Goal: Task Accomplishment & Management: Manage account settings

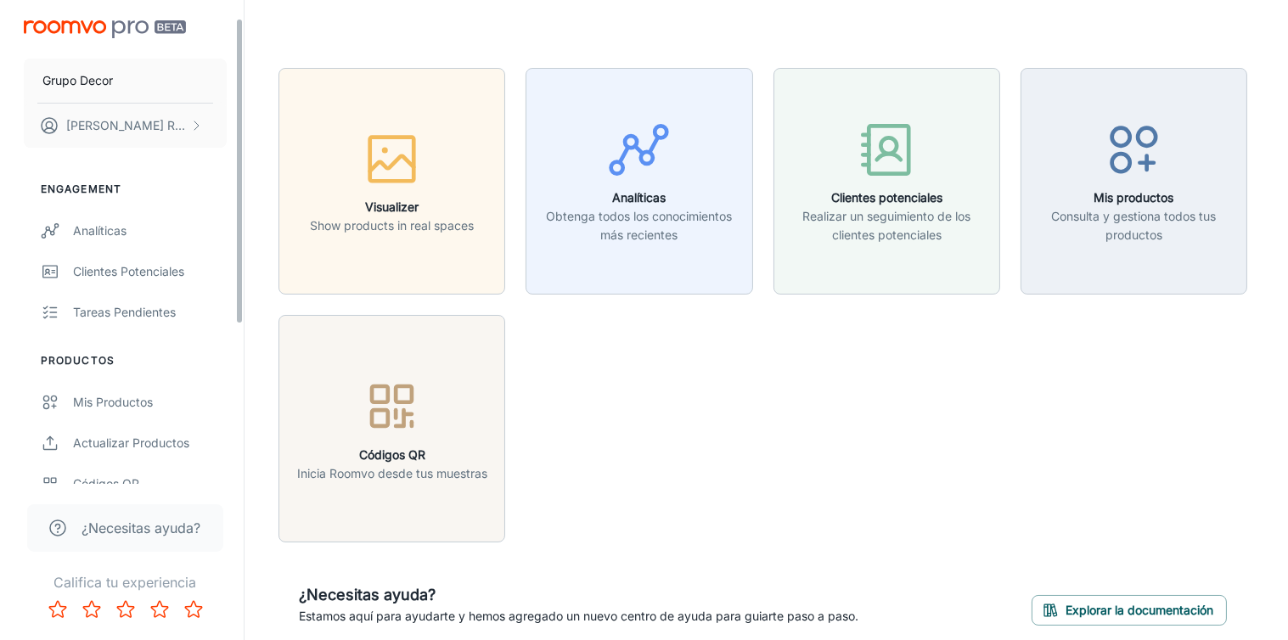
scroll to position [61, 0]
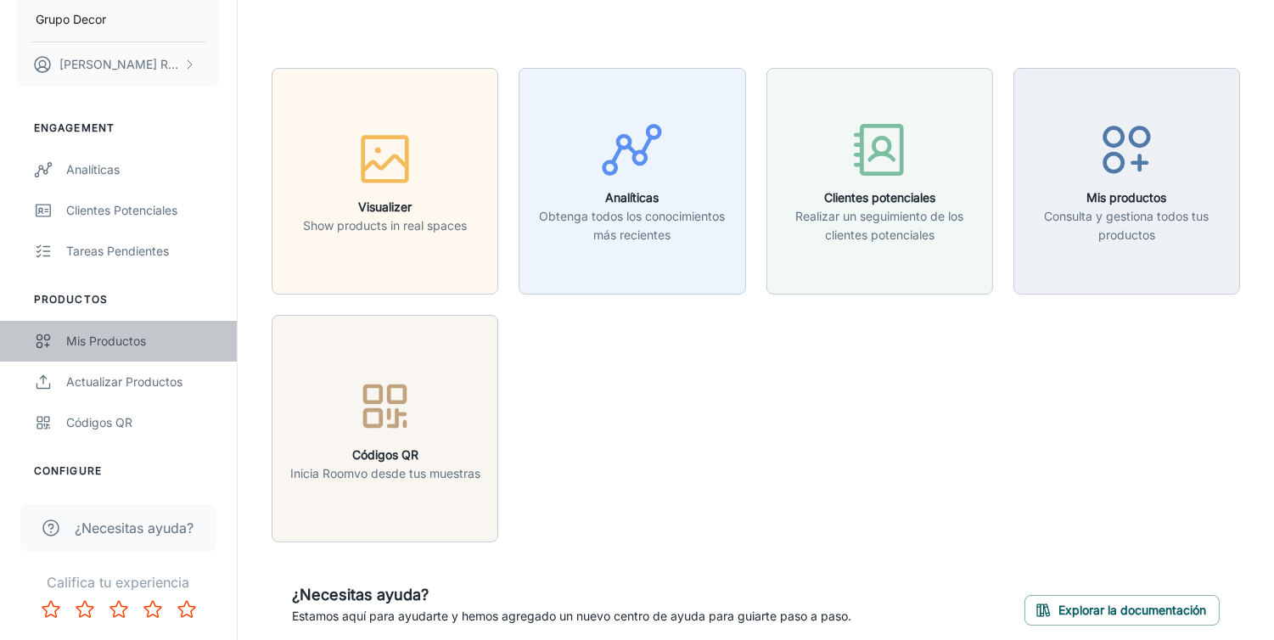
click at [121, 340] on div "Mis productos" at bounding box center [143, 341] width 154 height 19
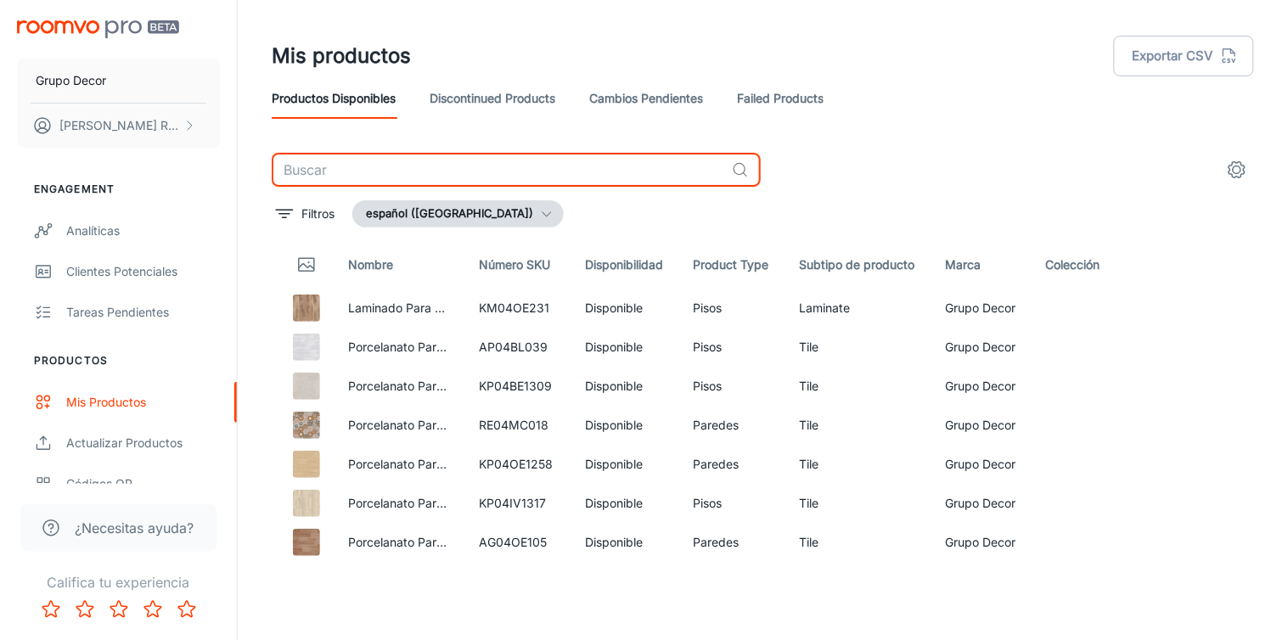
click at [396, 161] on input "text" at bounding box center [498, 170] width 453 height 34
paste input "186035"
type input "186035"
paste input "KP03GA1746"
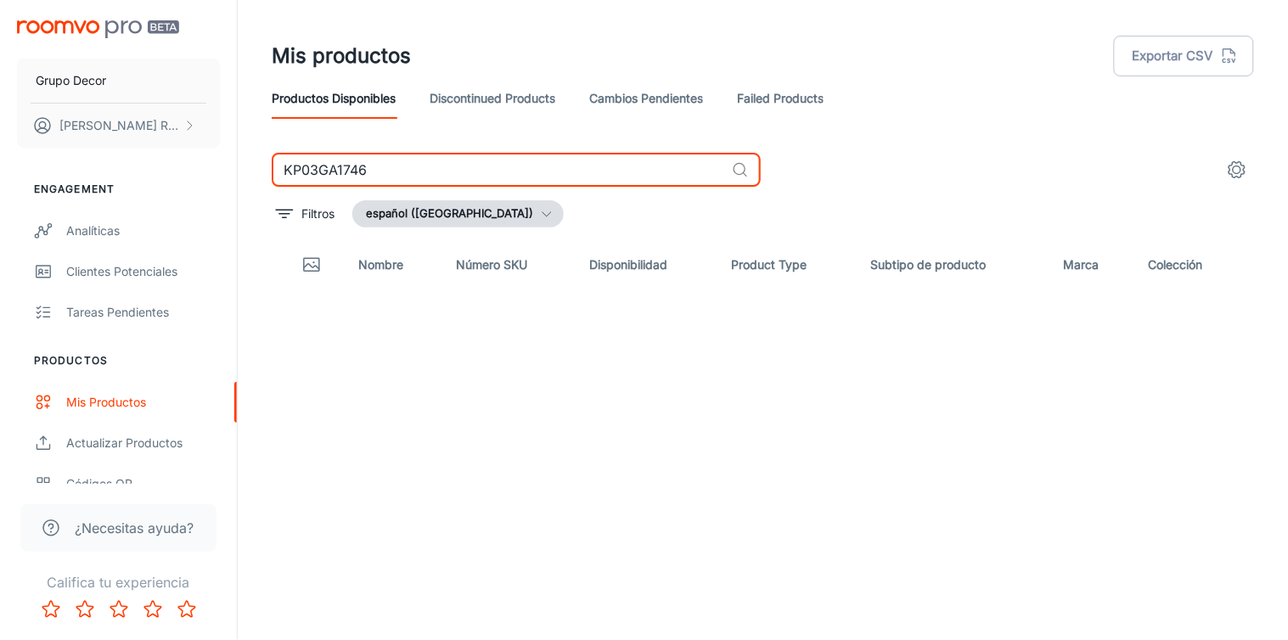
type input "KP03GA1746"
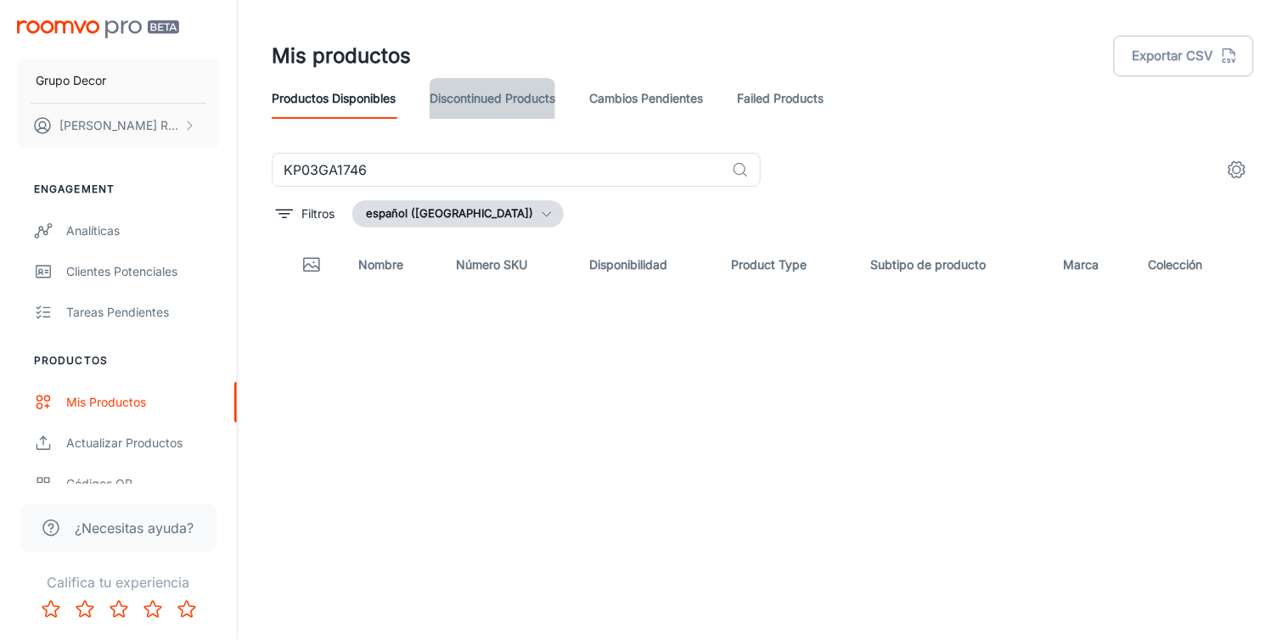
click at [533, 95] on link "Discontinued Products" at bounding box center [492, 98] width 126 height 41
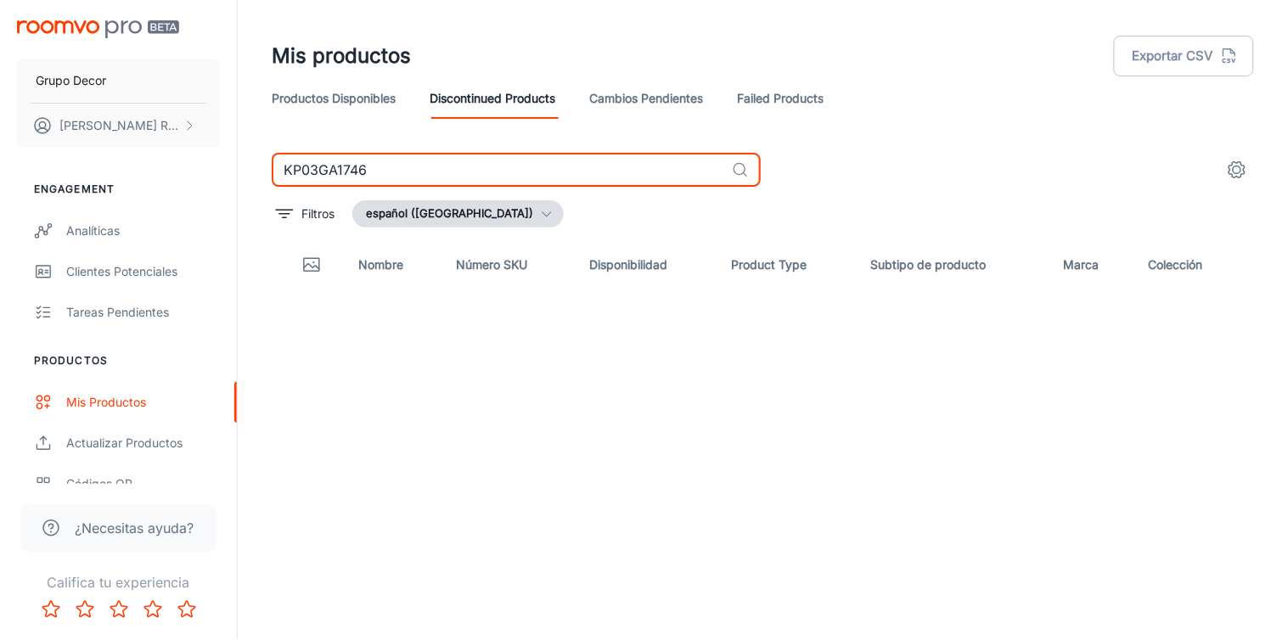
click at [530, 168] on input "KP03GA1746" at bounding box center [498, 170] width 453 height 34
click at [639, 83] on link "Cambios pendientes" at bounding box center [646, 98] width 114 height 41
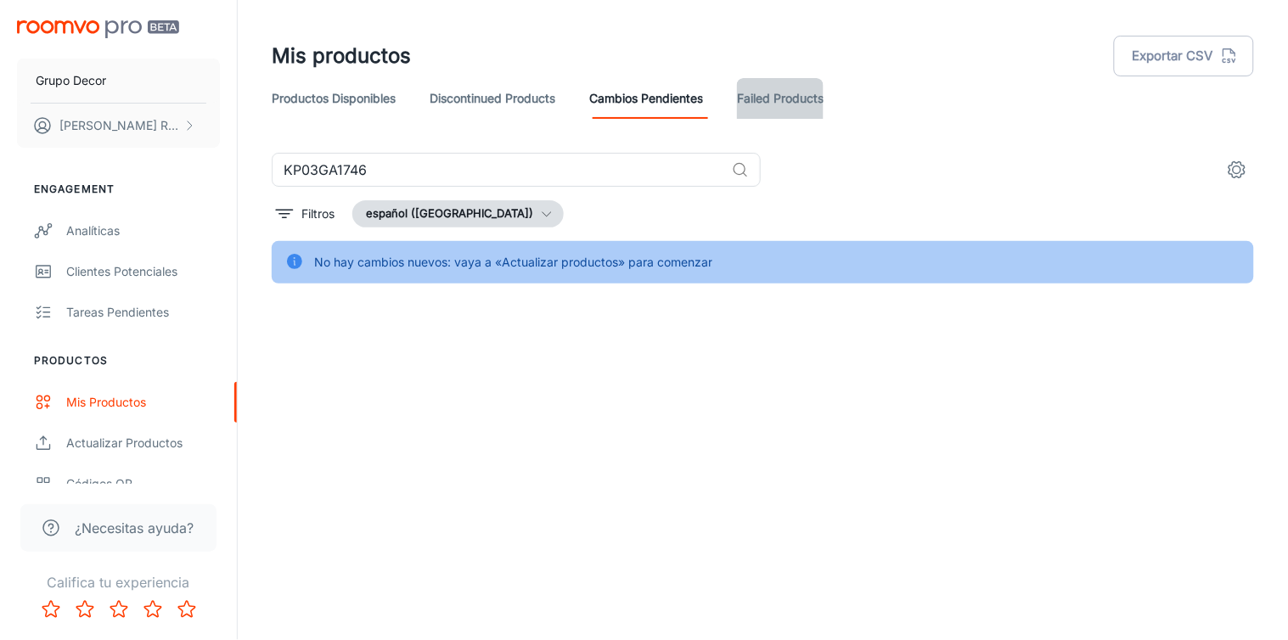
click at [760, 99] on link "Failed Products" at bounding box center [780, 98] width 87 height 41
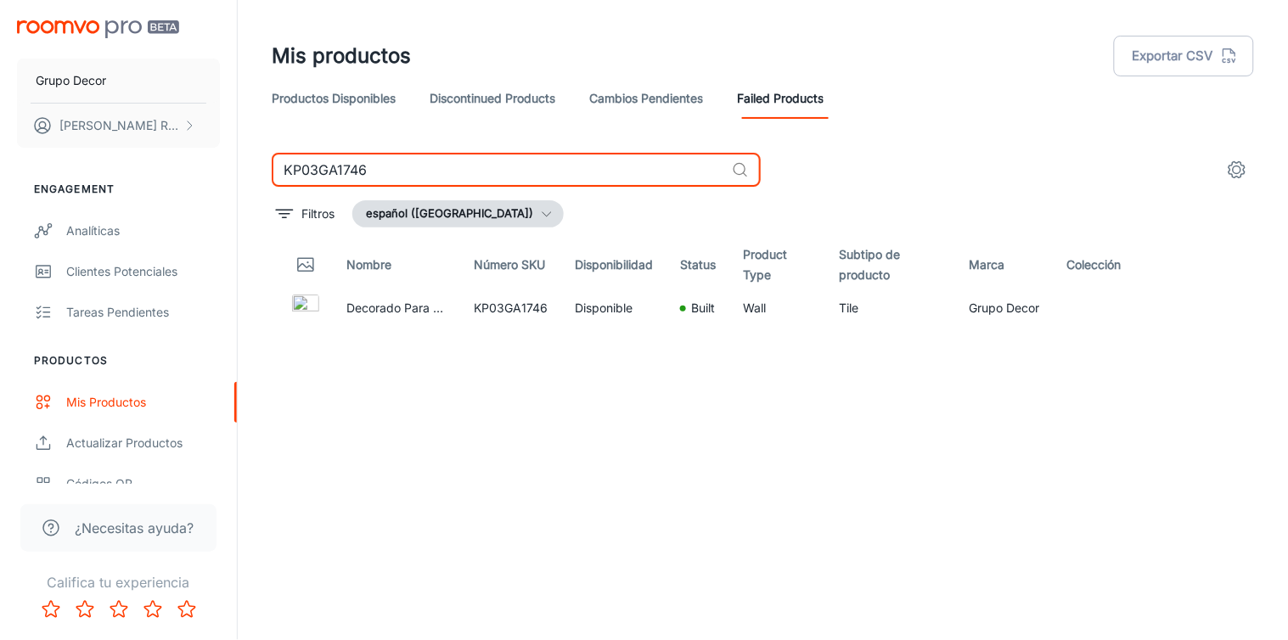
click at [592, 165] on input "KP03GA1746" at bounding box center [498, 170] width 453 height 34
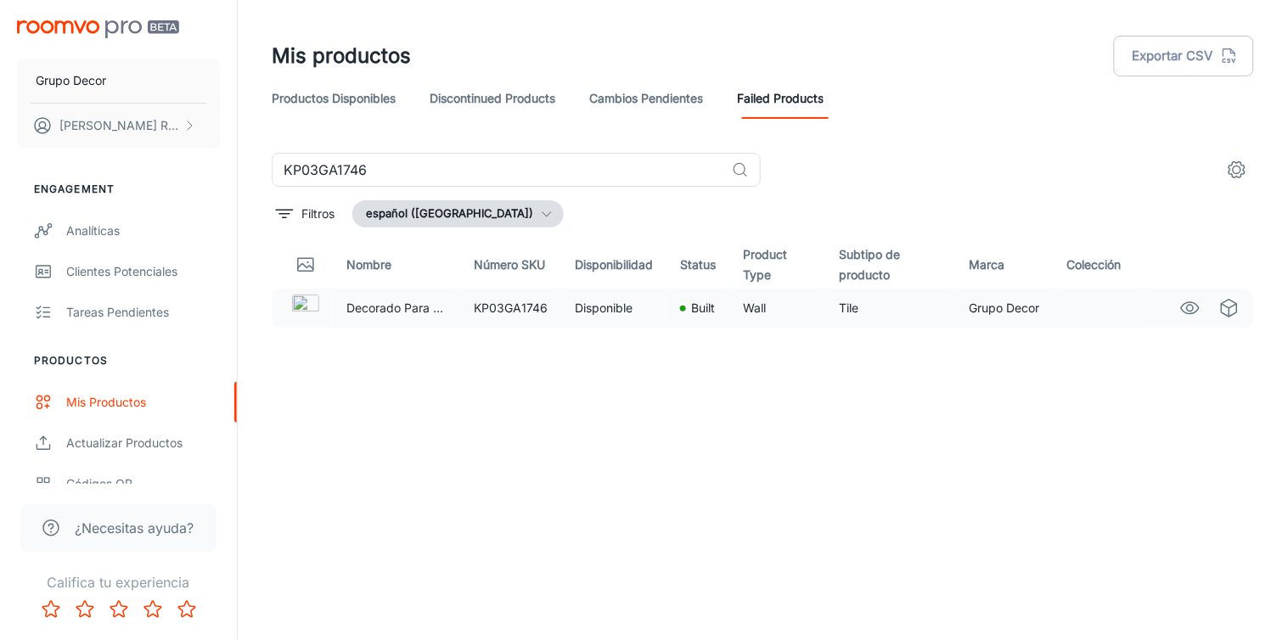
click at [730, 303] on td "Wall" at bounding box center [777, 308] width 97 height 39
click at [699, 309] on p "Built" at bounding box center [703, 308] width 24 height 19
click at [362, 100] on link "Productos disponibles" at bounding box center [334, 98] width 124 height 41
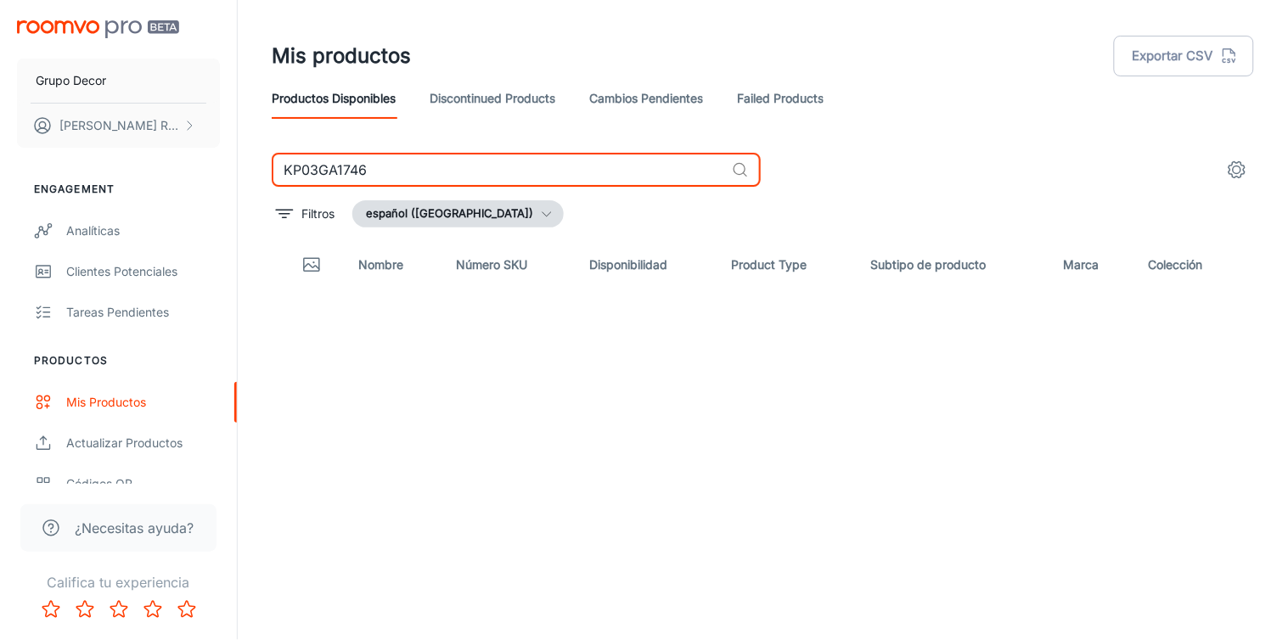
click at [345, 166] on input "KP03GA1746" at bounding box center [498, 170] width 453 height 34
paste input "CF1740"
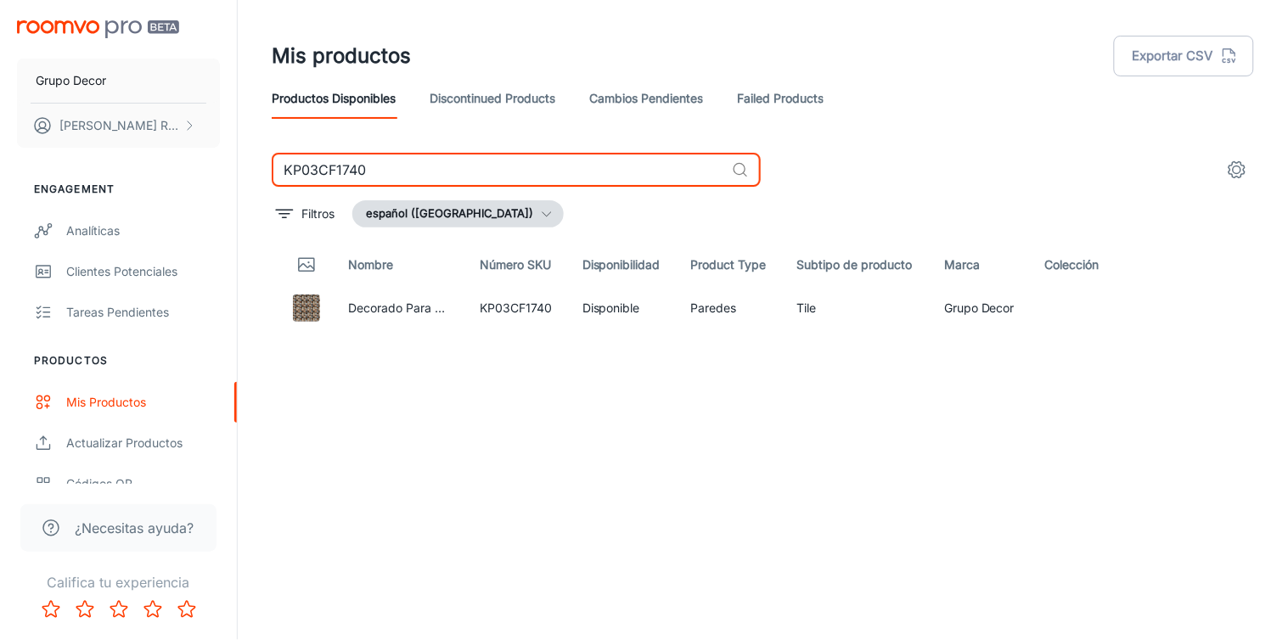
type input "KP03CF1740"
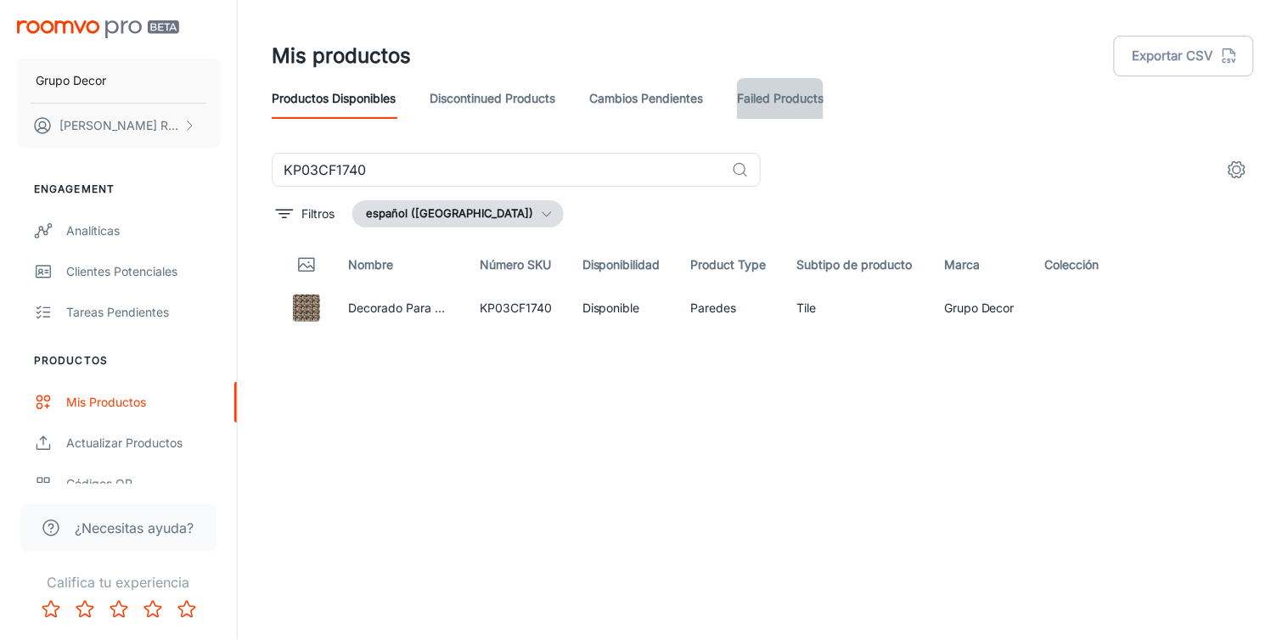
click at [783, 95] on link "Failed Products" at bounding box center [780, 98] width 87 height 41
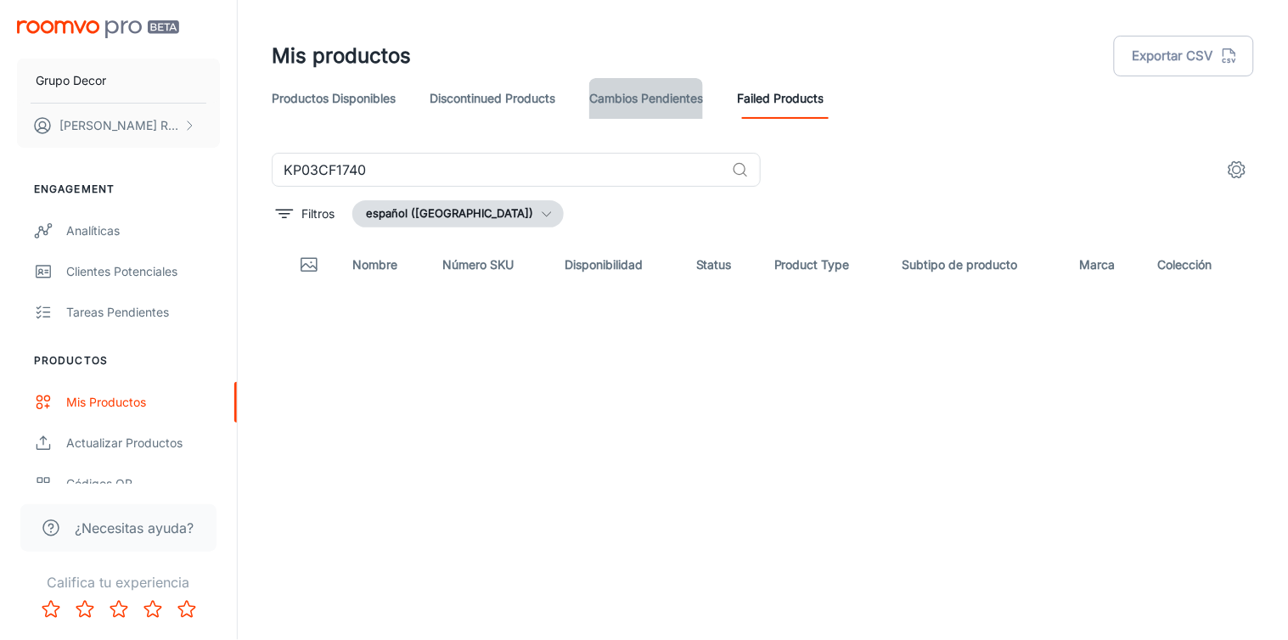
click at [663, 104] on link "Cambios pendientes" at bounding box center [646, 98] width 114 height 41
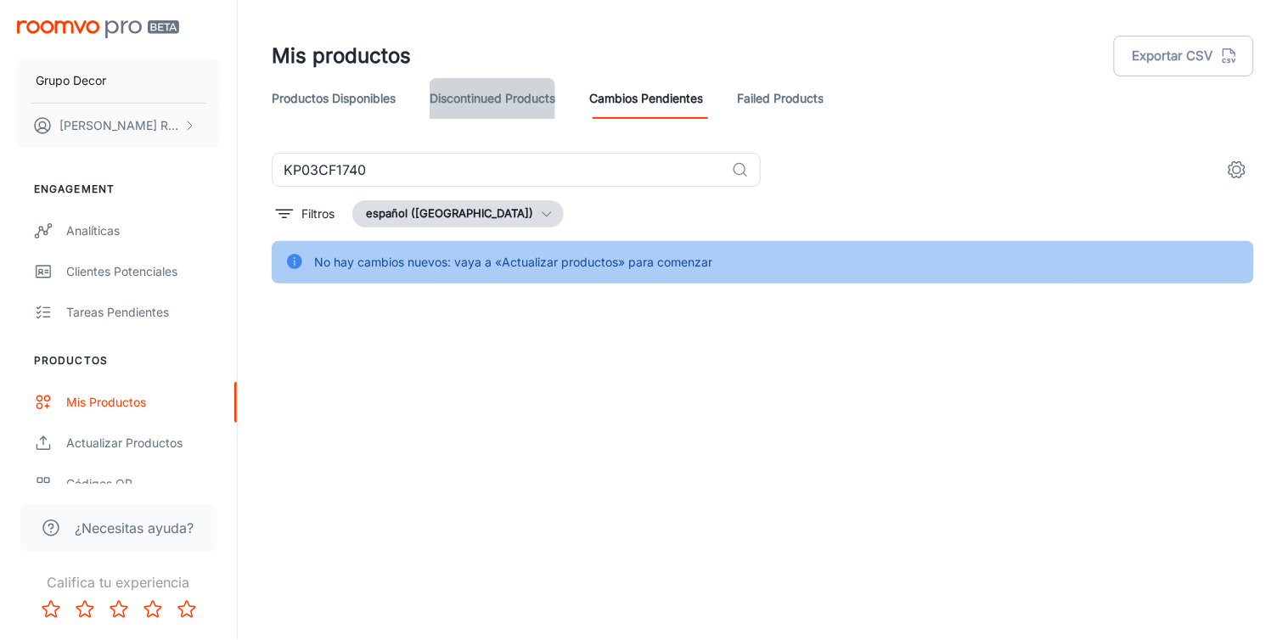
click at [446, 99] on link "Discontinued Products" at bounding box center [492, 98] width 126 height 41
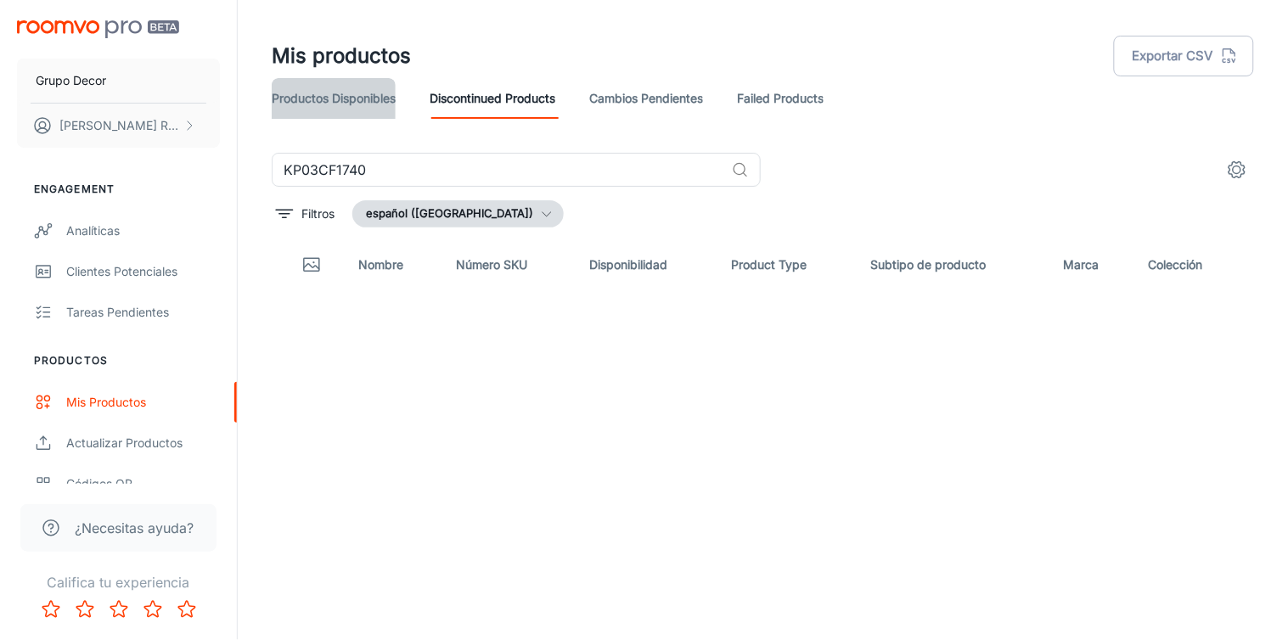
click at [341, 115] on link "Productos disponibles" at bounding box center [334, 98] width 124 height 41
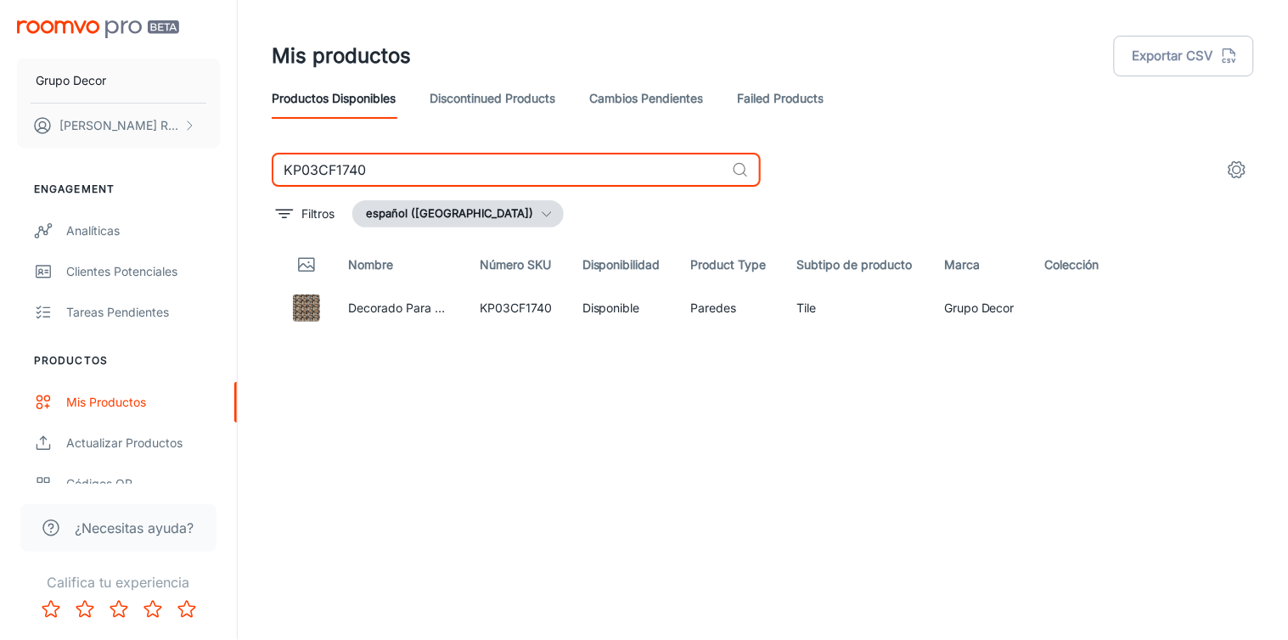
click at [379, 164] on input "KP03CF1740" at bounding box center [498, 170] width 453 height 34
paste input "GA1746"
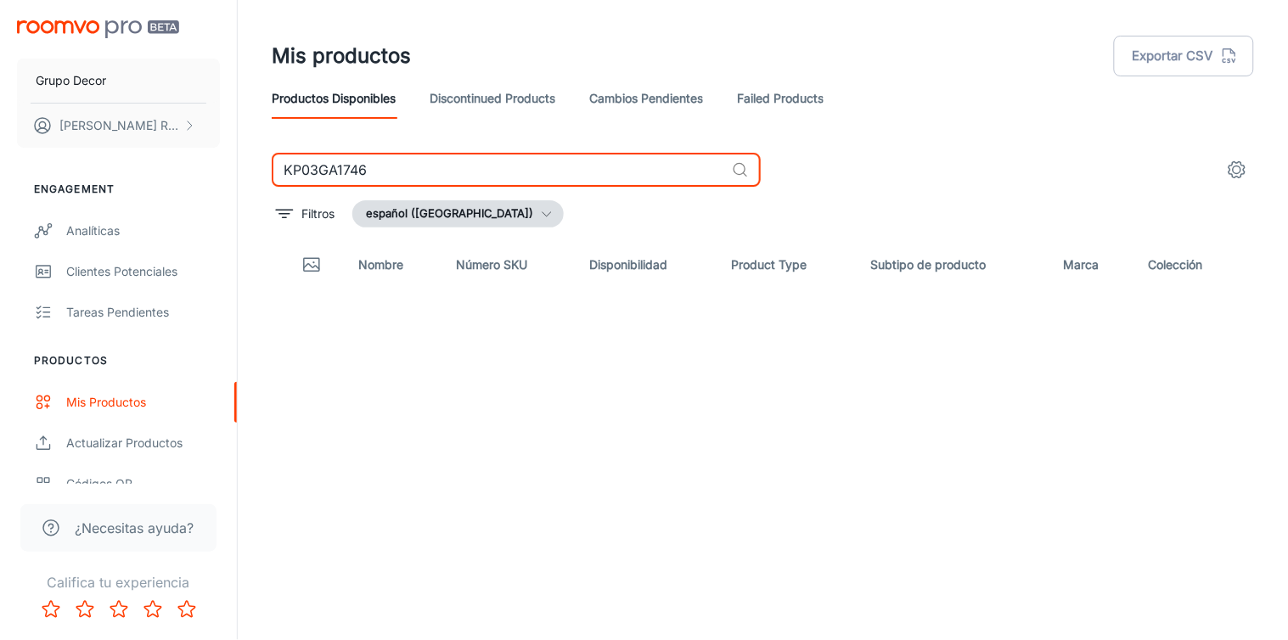
type input "KP03GA1746"
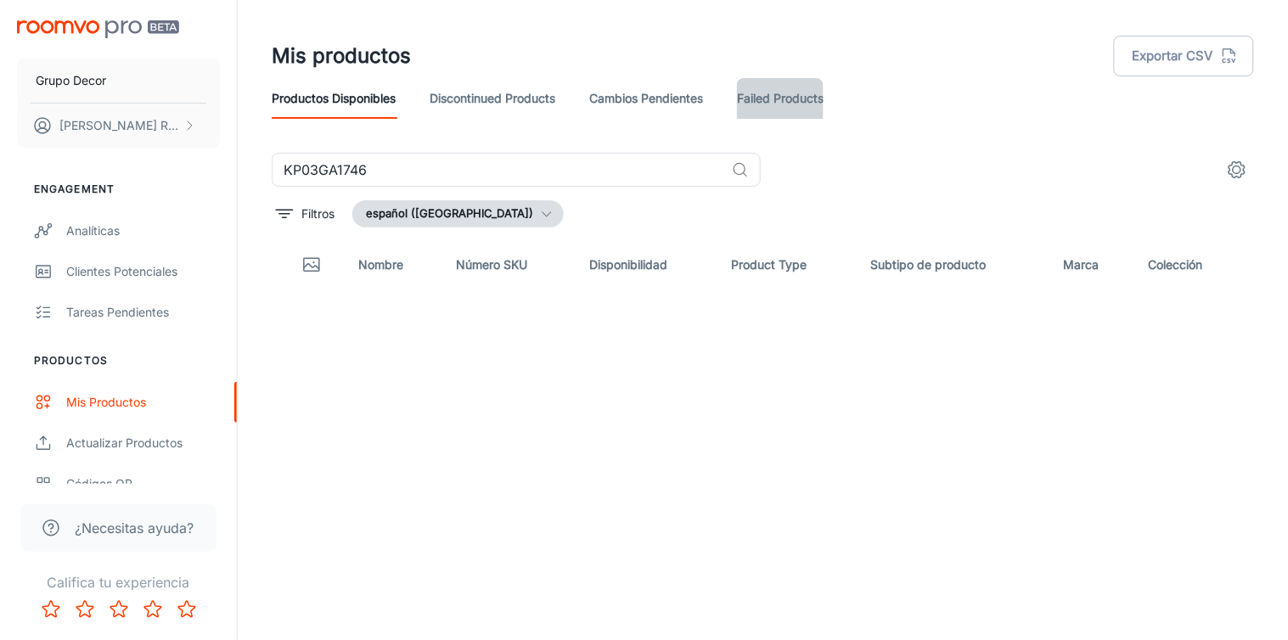
click at [769, 107] on link "Failed Products" at bounding box center [780, 98] width 87 height 41
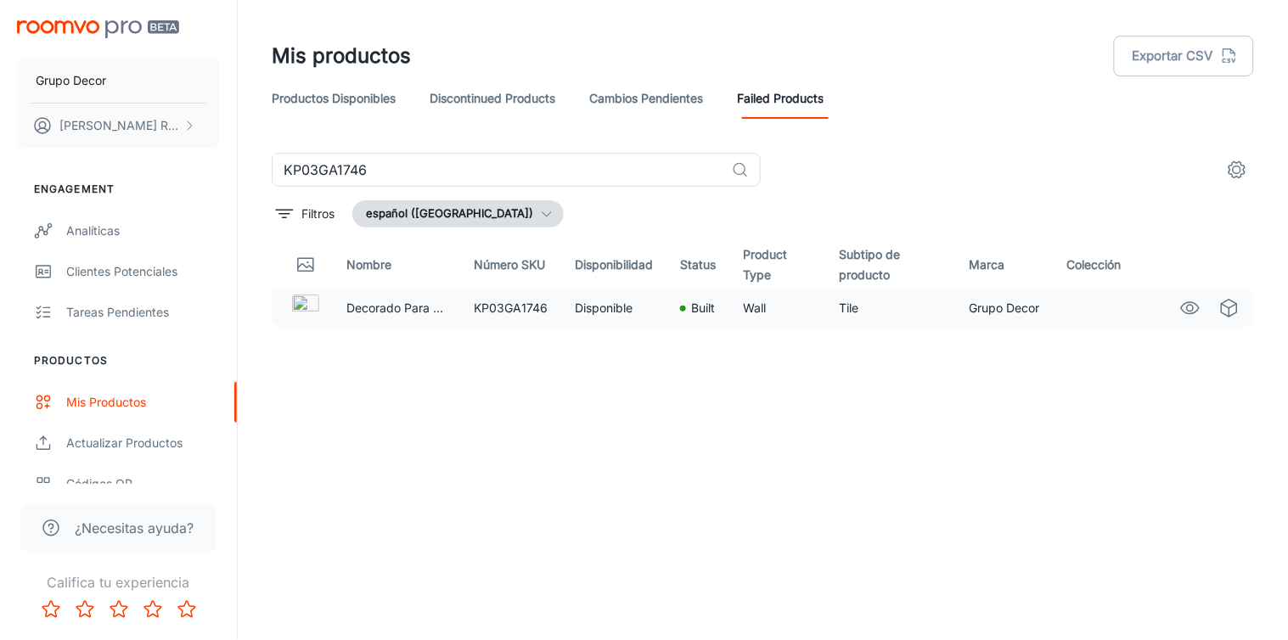
click at [721, 306] on td "Built" at bounding box center [697, 308] width 63 height 39
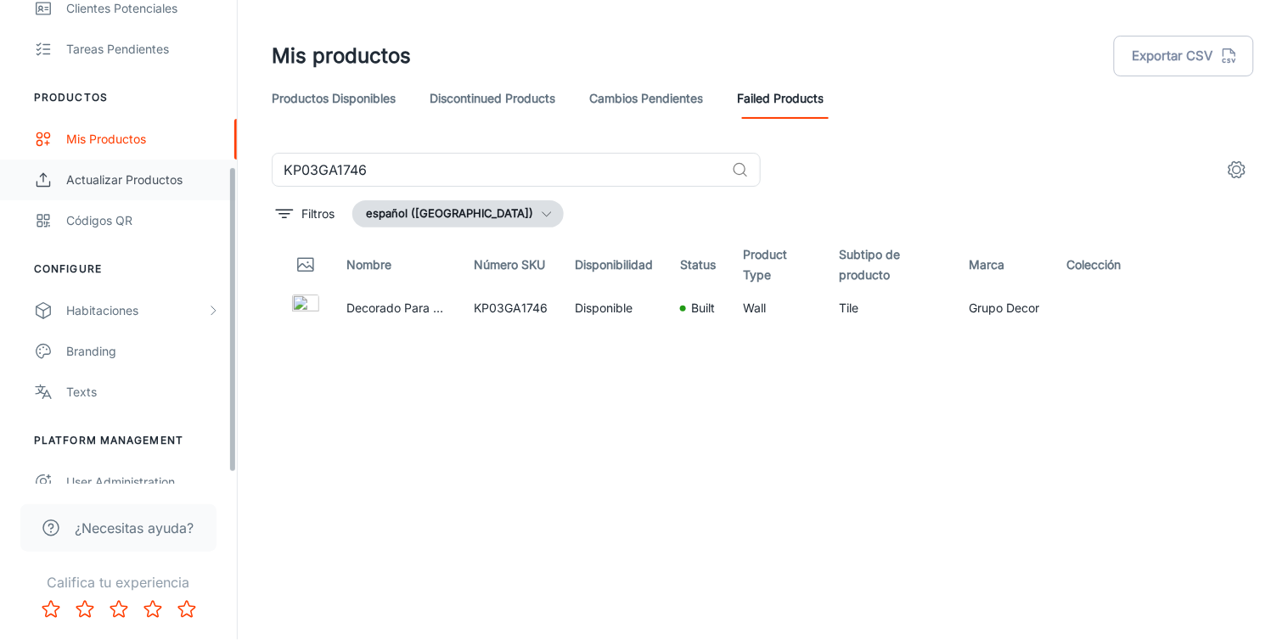
scroll to position [282, 0]
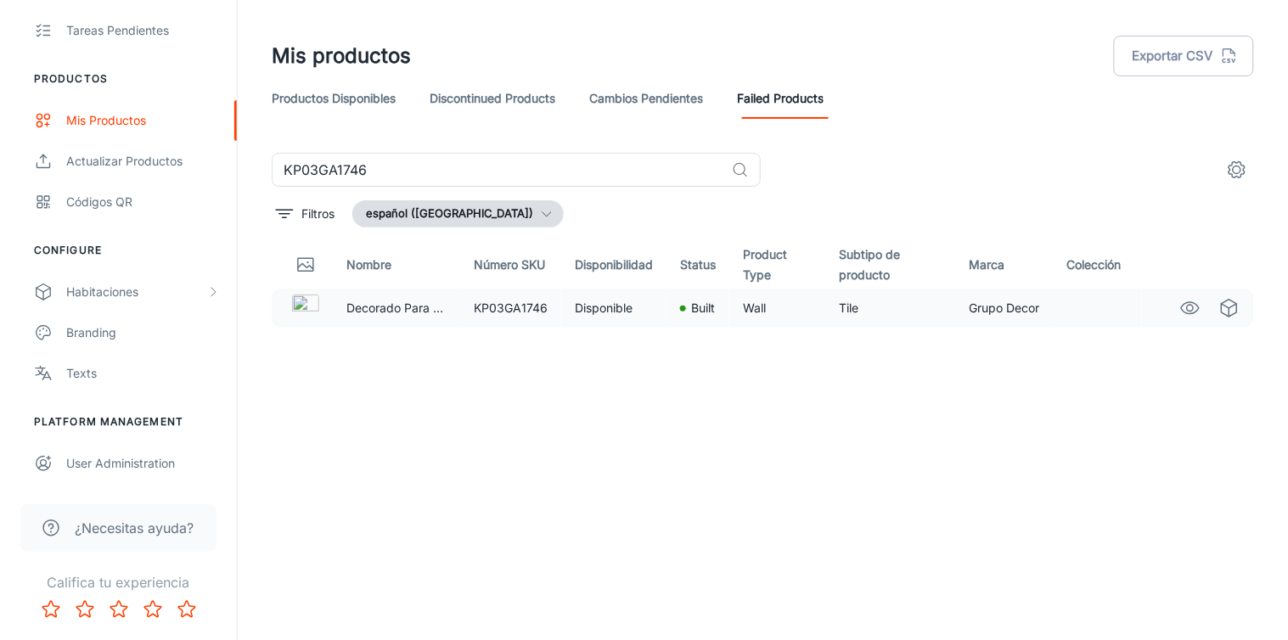
click at [553, 319] on td "KP03GA1746" at bounding box center [510, 308] width 101 height 39
click at [1197, 311] on icon "See in Visualizer" at bounding box center [1190, 308] width 18 height 12
click at [299, 216] on button "Filtros" at bounding box center [305, 213] width 67 height 27
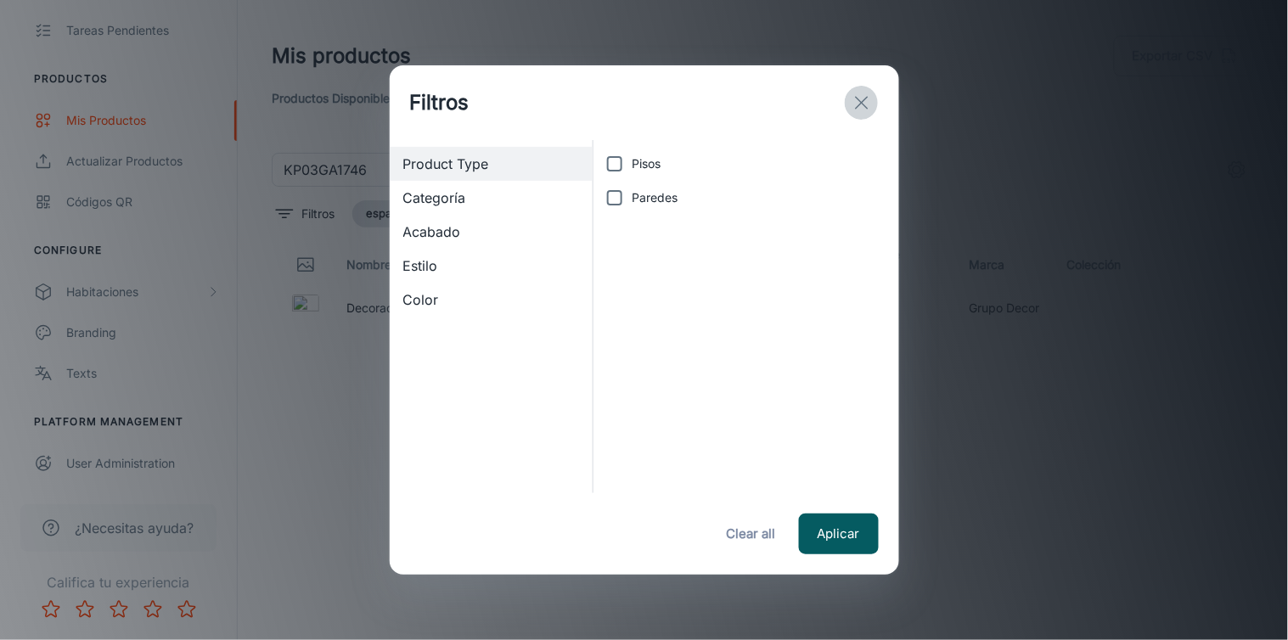
click at [852, 93] on icon "exit" at bounding box center [861, 103] width 20 height 20
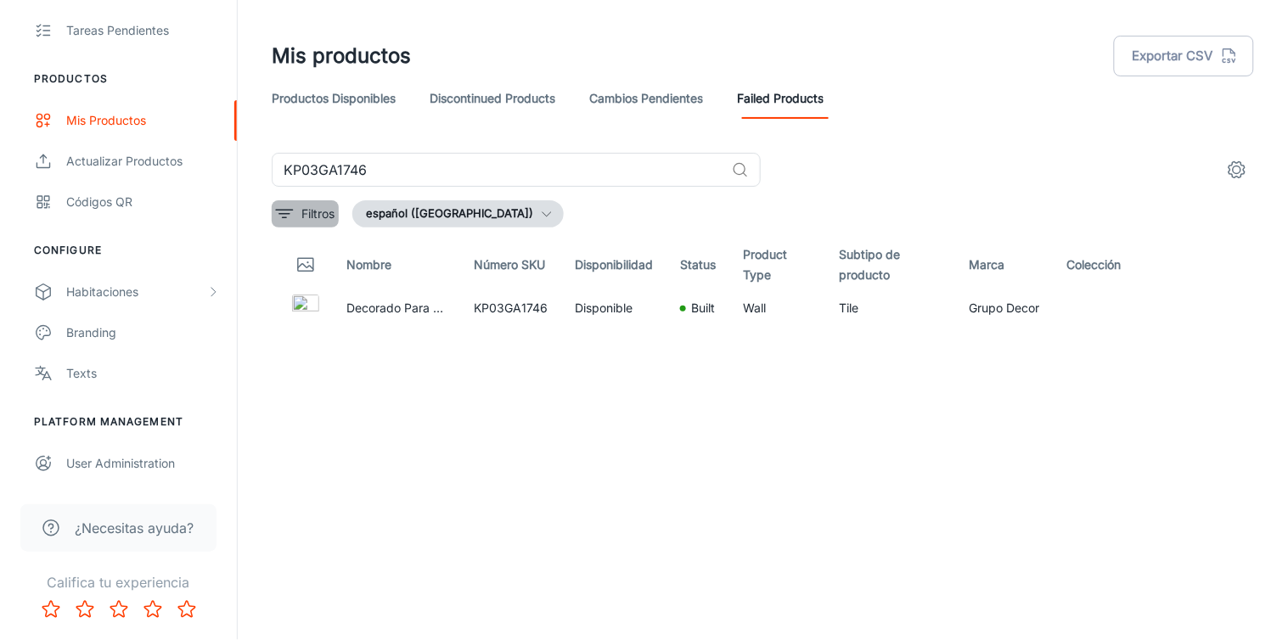
click at [318, 222] on p "Filtros" at bounding box center [317, 214] width 33 height 19
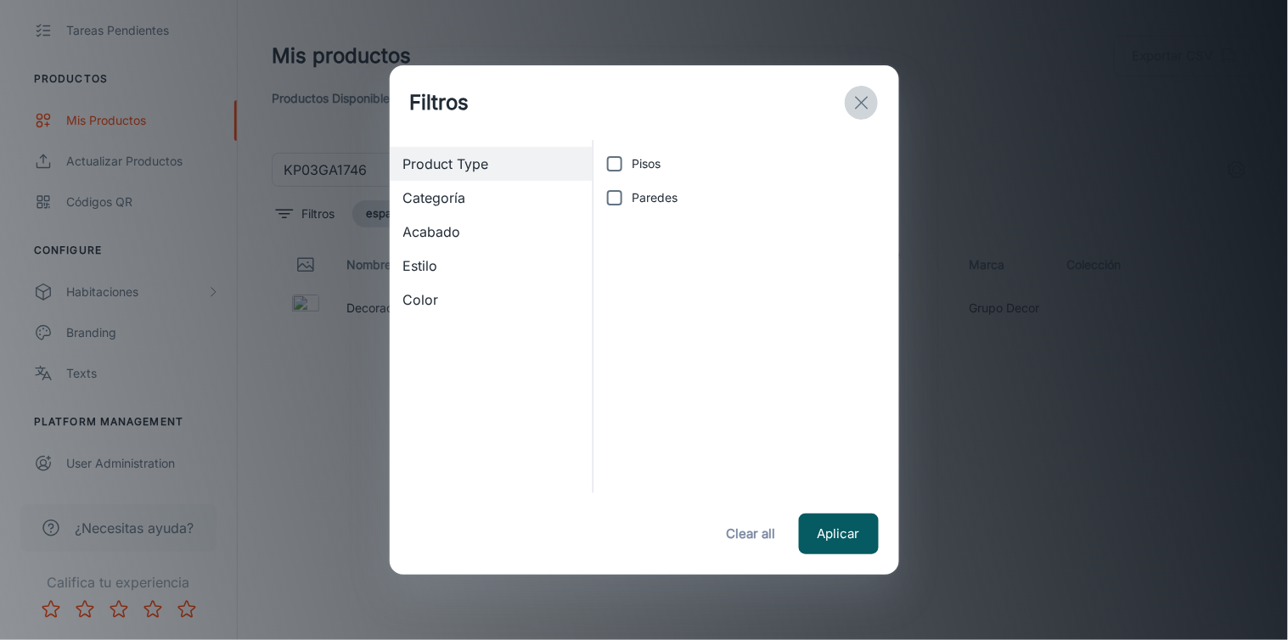
click at [857, 103] on icon "exit" at bounding box center [861, 103] width 20 height 20
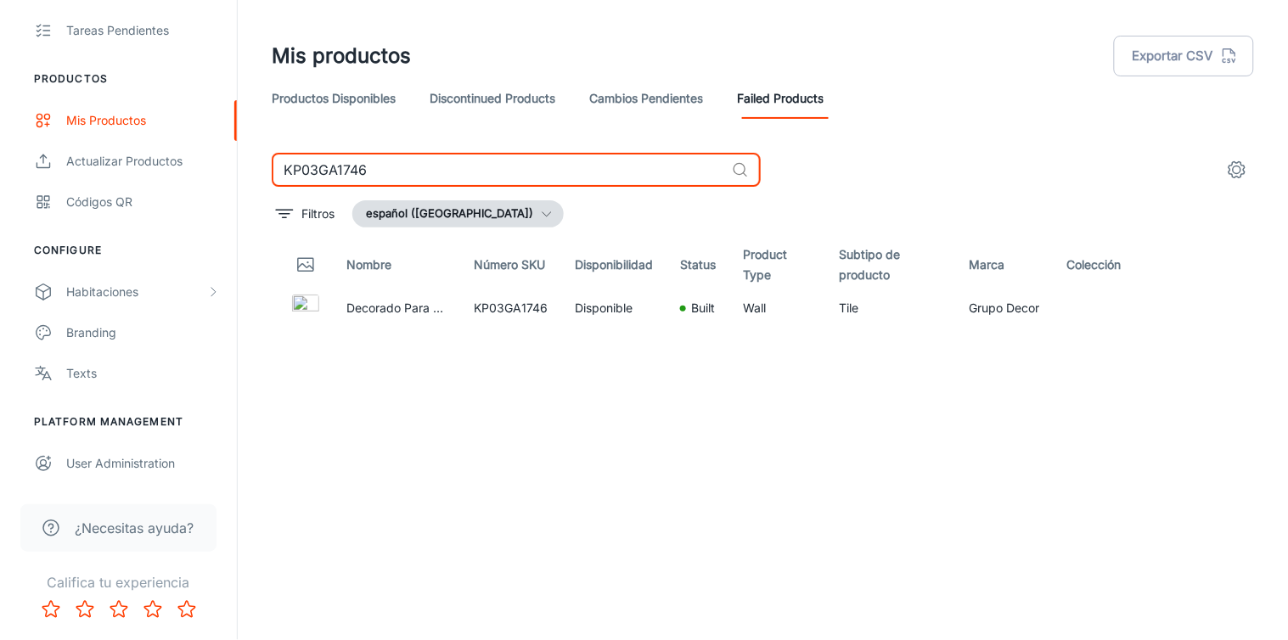
click at [683, 167] on input "KP03GA1746" at bounding box center [498, 170] width 453 height 34
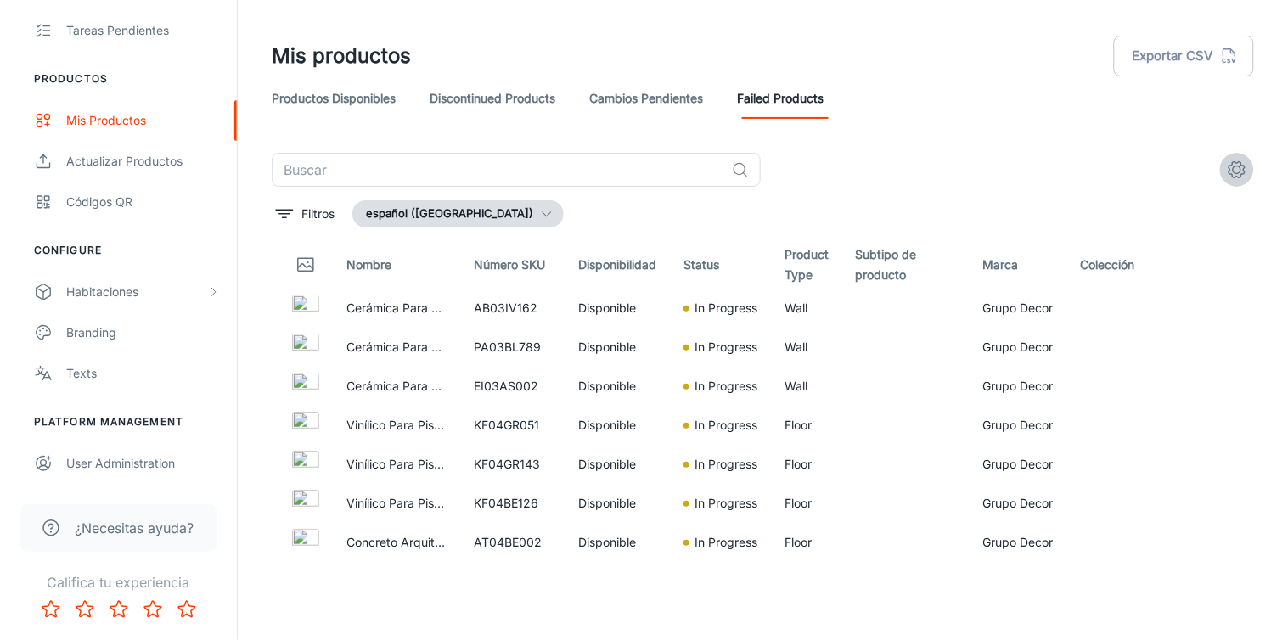
click at [1250, 166] on button "settings" at bounding box center [1237, 170] width 34 height 34
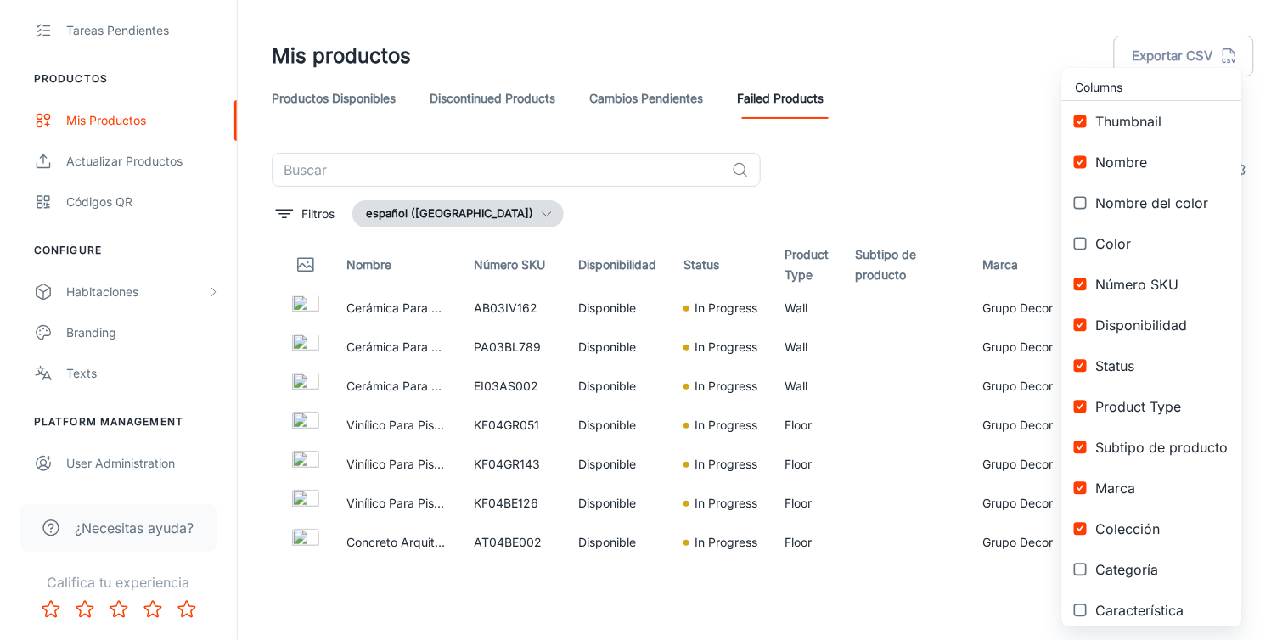
click at [953, 161] on div at bounding box center [644, 320] width 1288 height 640
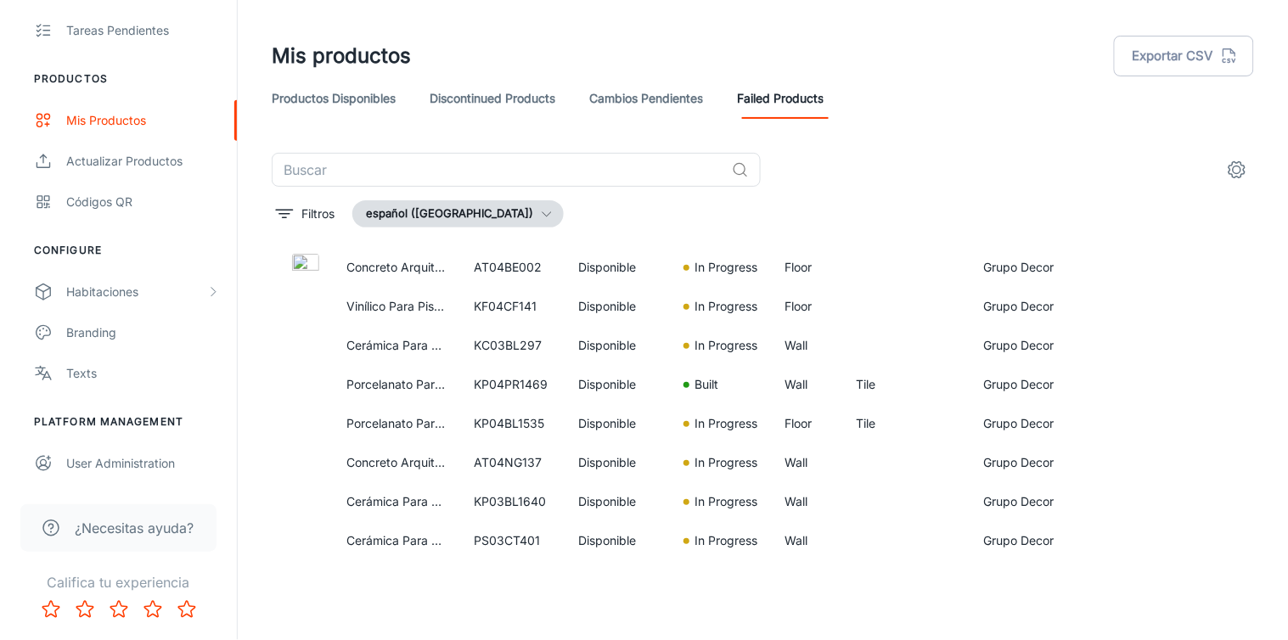
scroll to position [274, 0]
click at [519, 351] on td "KC03BL297" at bounding box center [512, 346] width 104 height 39
copy td "KC03BL297"
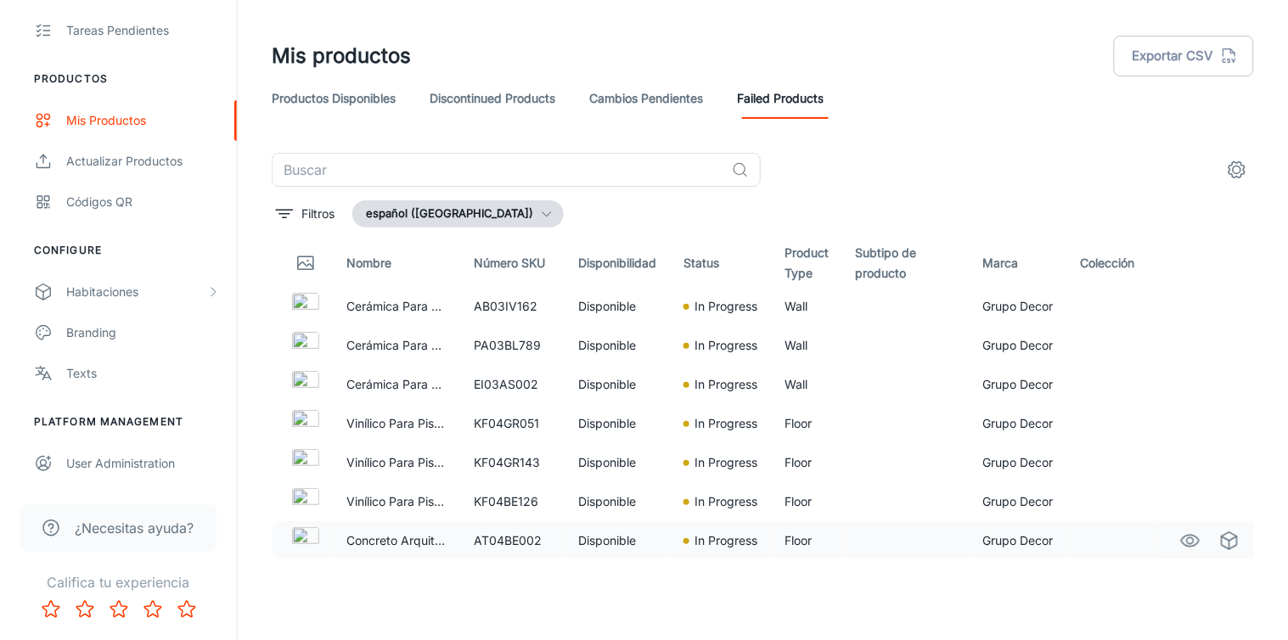
scroll to position [0, 0]
click at [713, 263] on th "Status" at bounding box center [720, 265] width 101 height 48
click at [659, 105] on link "Cambios pendientes" at bounding box center [646, 98] width 114 height 41
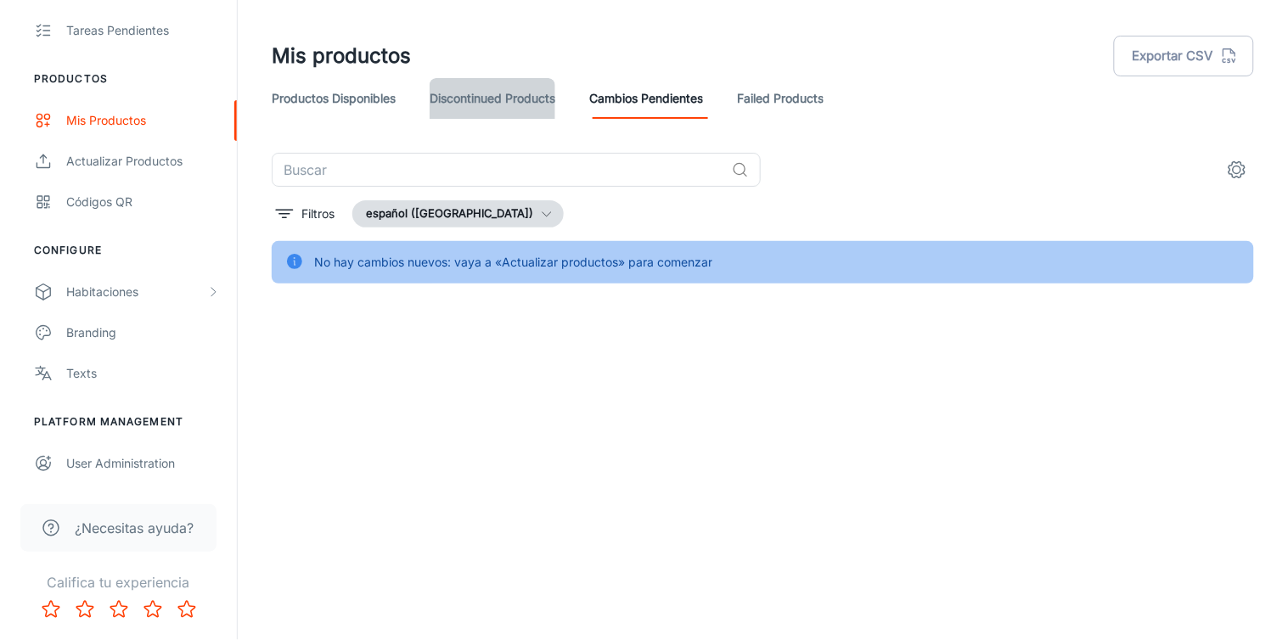
click at [521, 86] on link "Discontinued Products" at bounding box center [492, 98] width 126 height 41
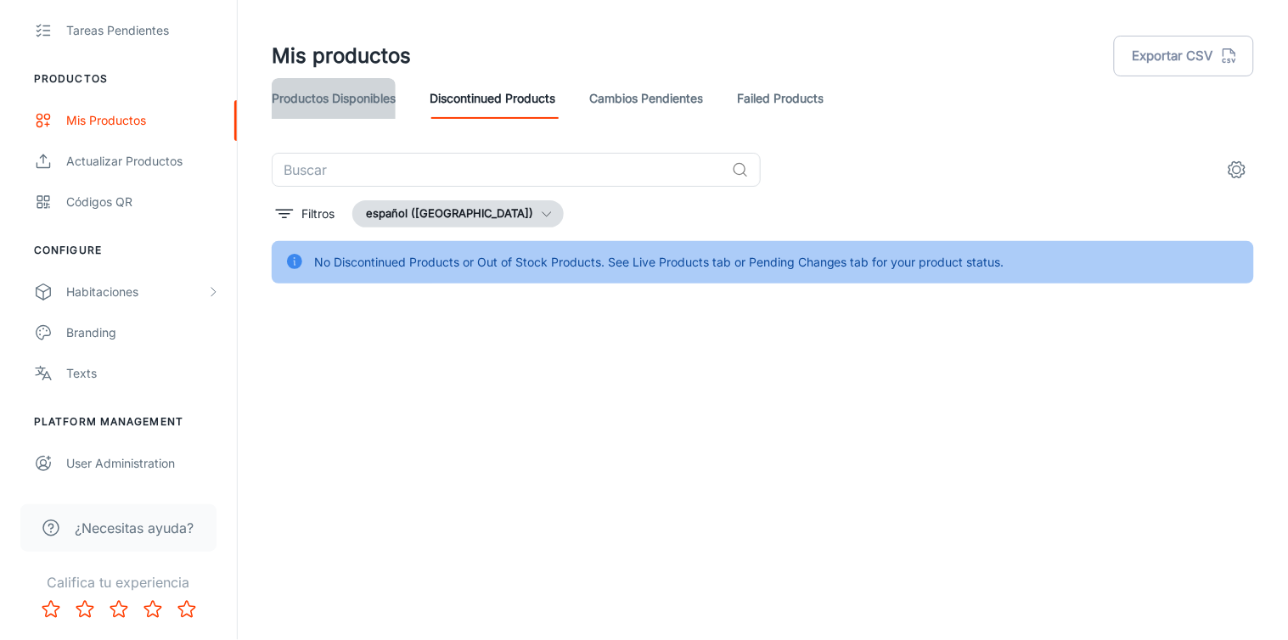
click at [344, 92] on link "Productos disponibles" at bounding box center [334, 98] width 124 height 41
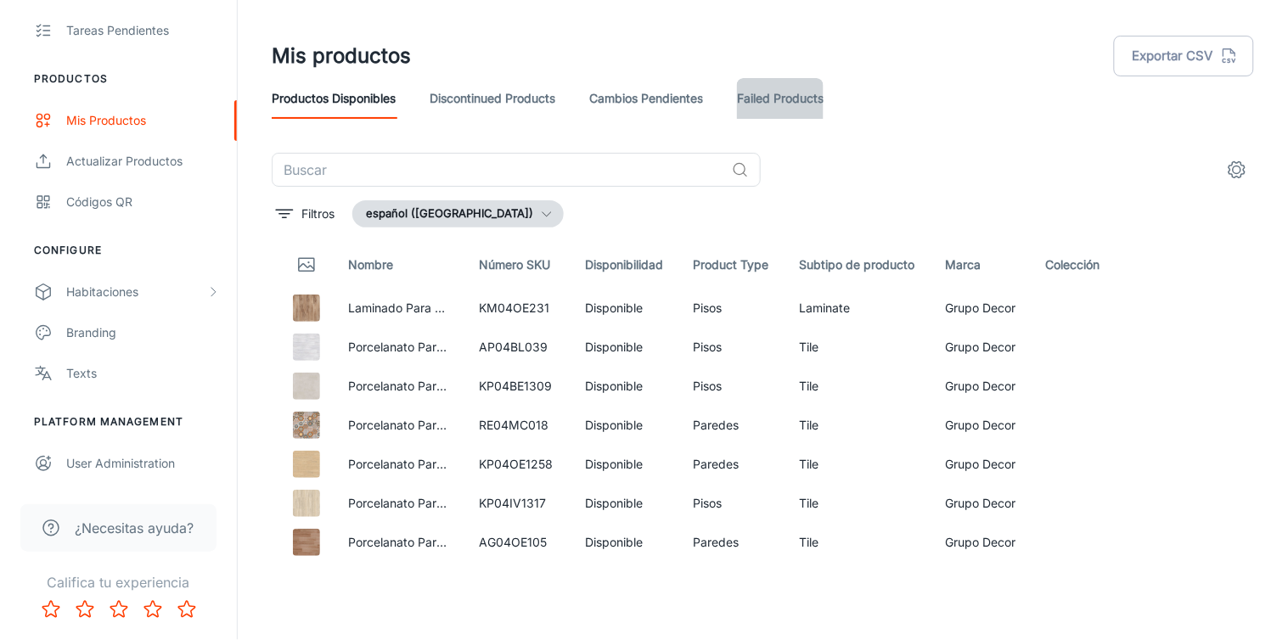
click at [782, 100] on link "Failed Products" at bounding box center [780, 98] width 87 height 41
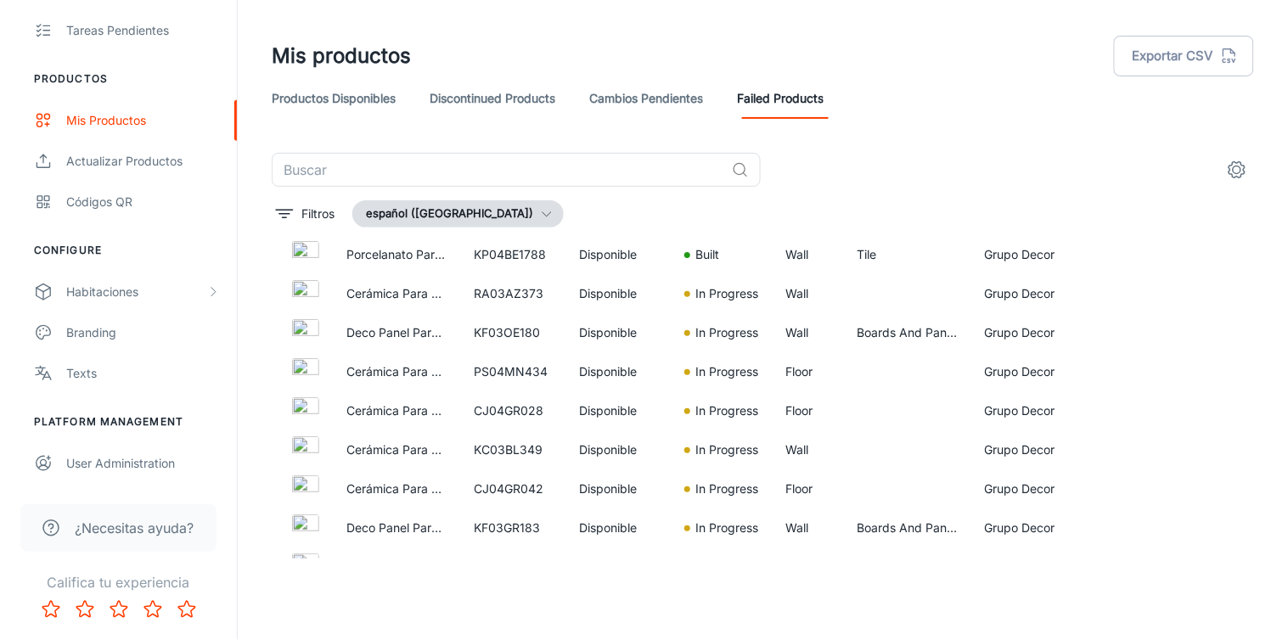
scroll to position [3813, 0]
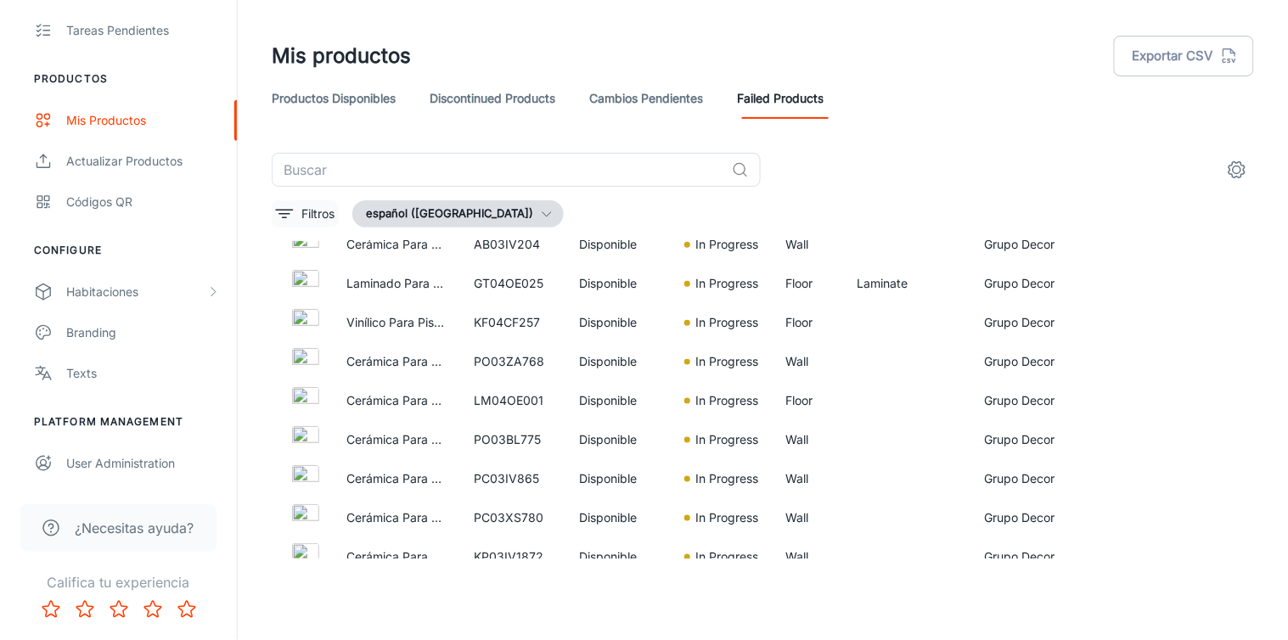
click at [334, 213] on p "Filtros" at bounding box center [317, 214] width 33 height 19
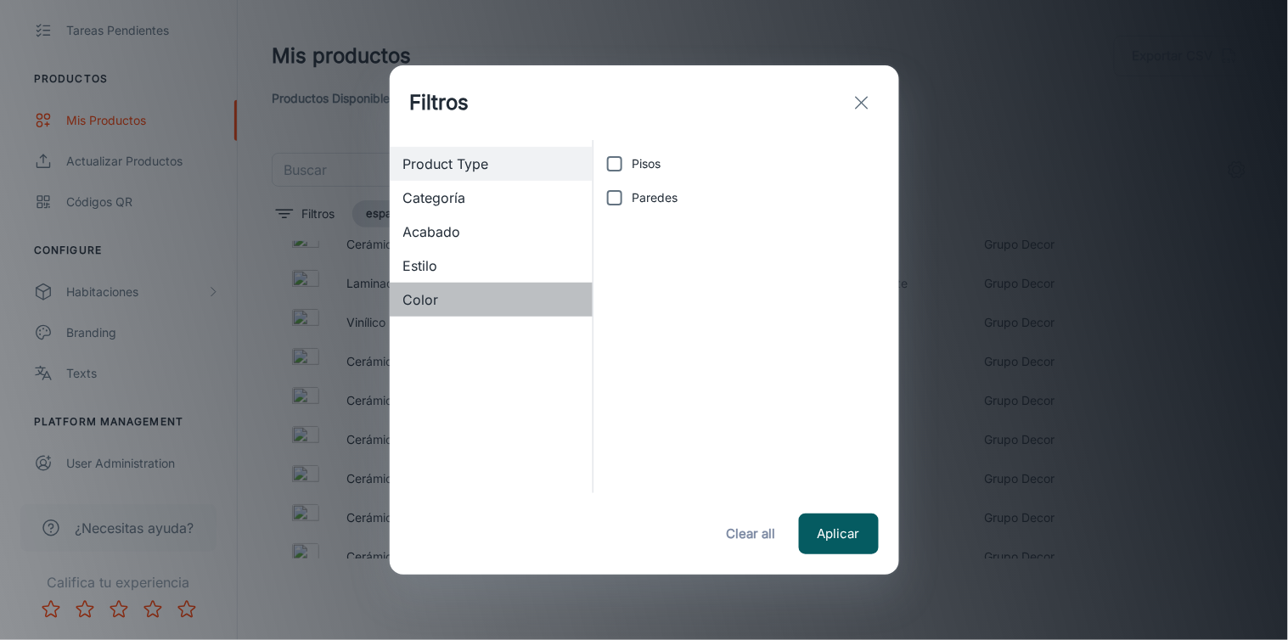
click at [412, 303] on span "Color" at bounding box center [491, 299] width 177 height 20
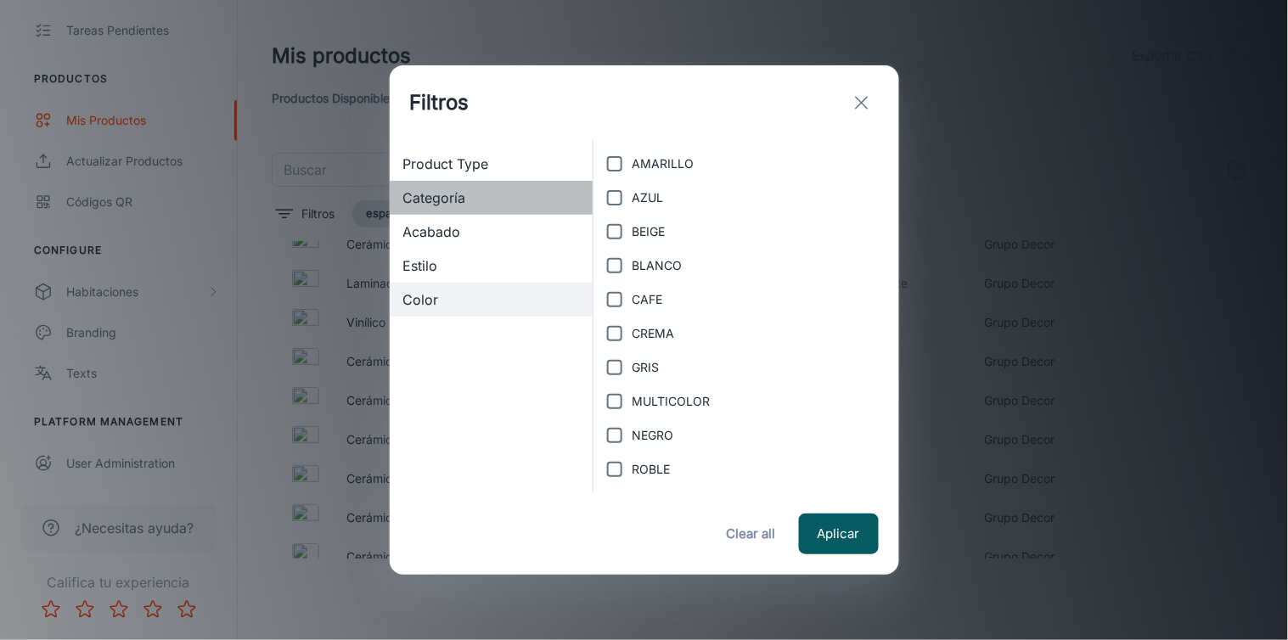
click at [425, 199] on span "Categoría" at bounding box center [491, 198] width 177 height 20
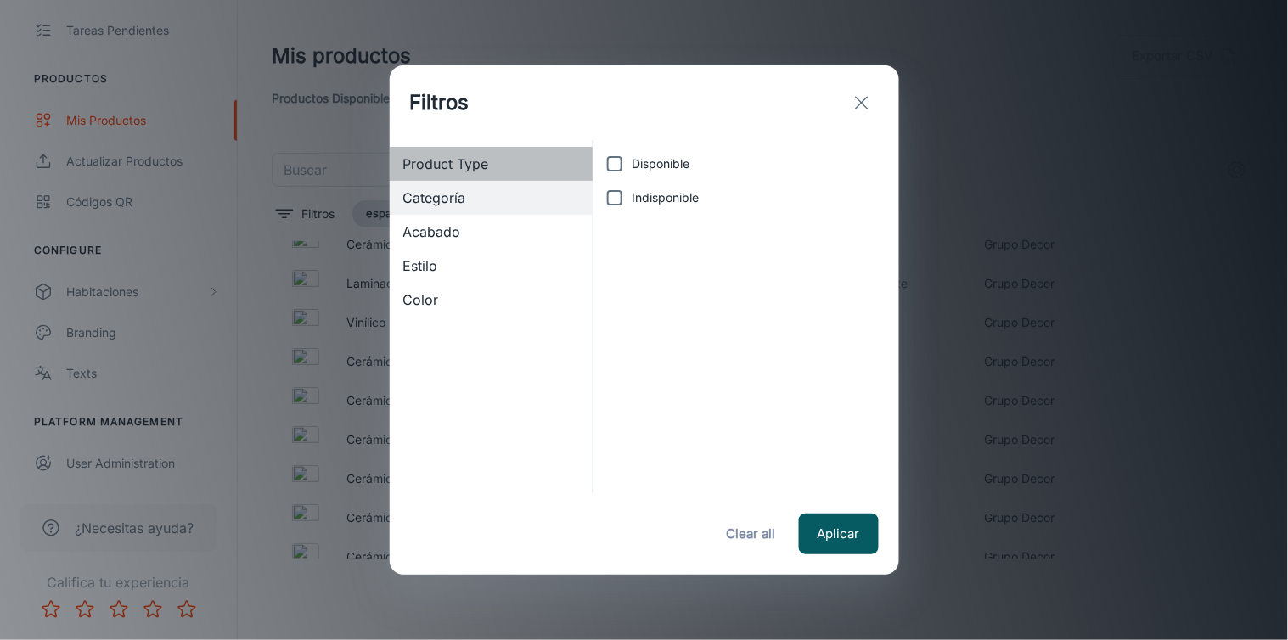
click at [436, 166] on span "Product Type" at bounding box center [491, 164] width 177 height 20
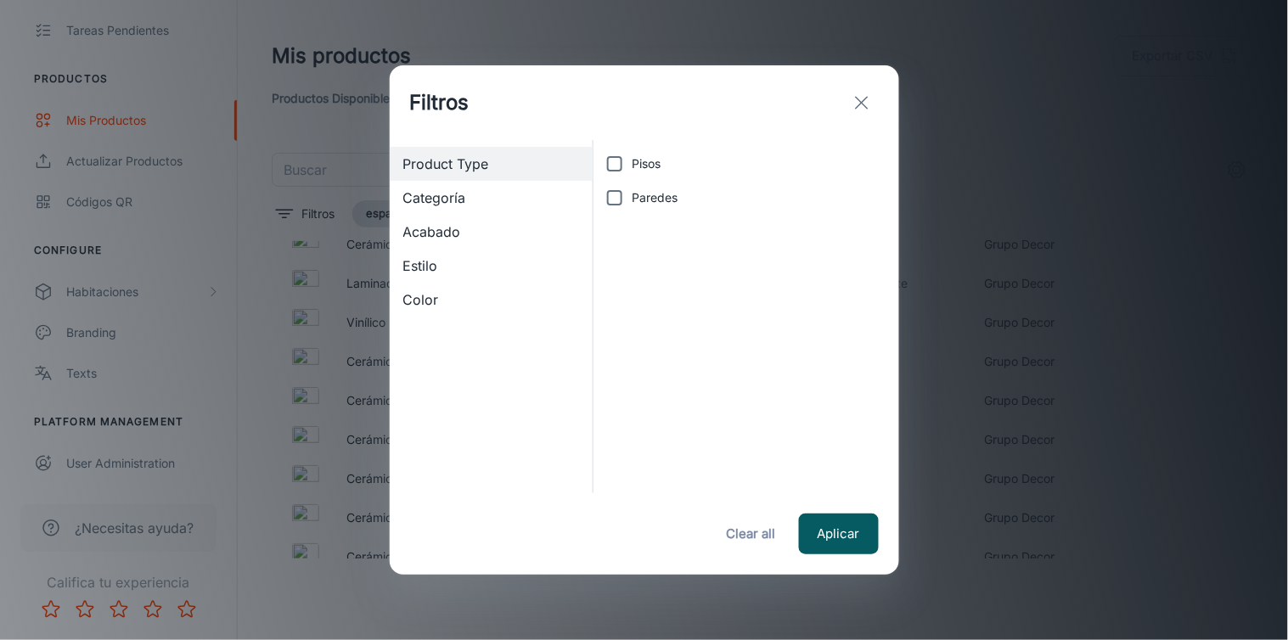
click at [427, 205] on span "Categoría" at bounding box center [491, 198] width 177 height 20
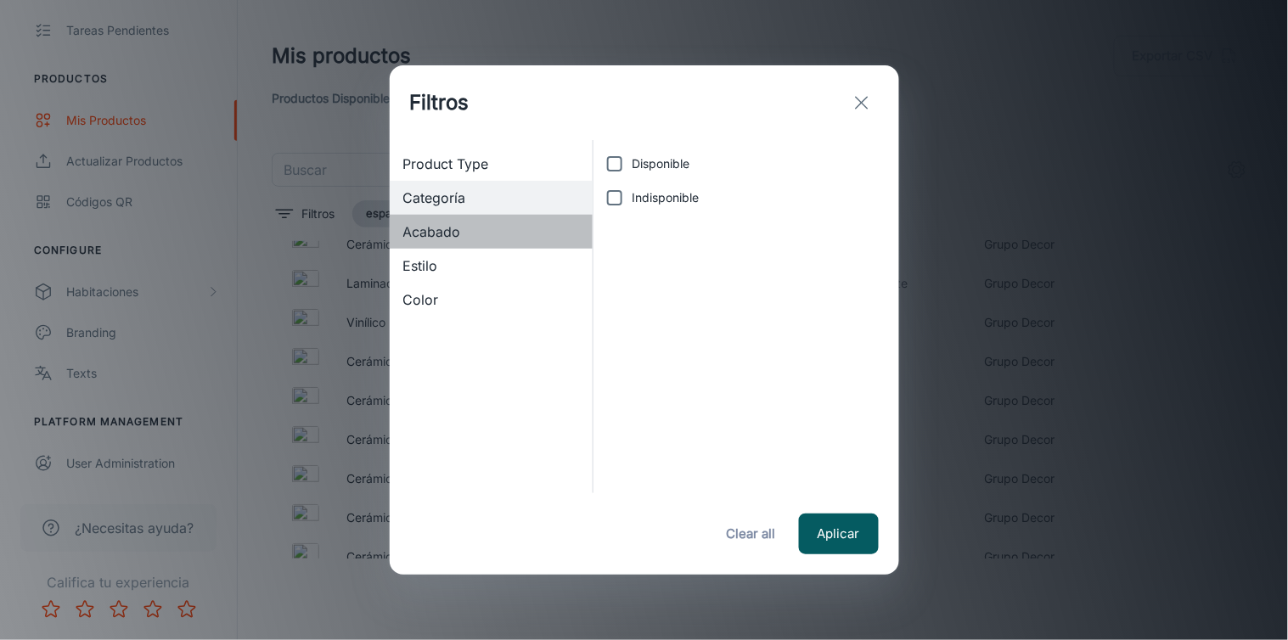
click at [419, 224] on span "Acabado" at bounding box center [491, 232] width 177 height 20
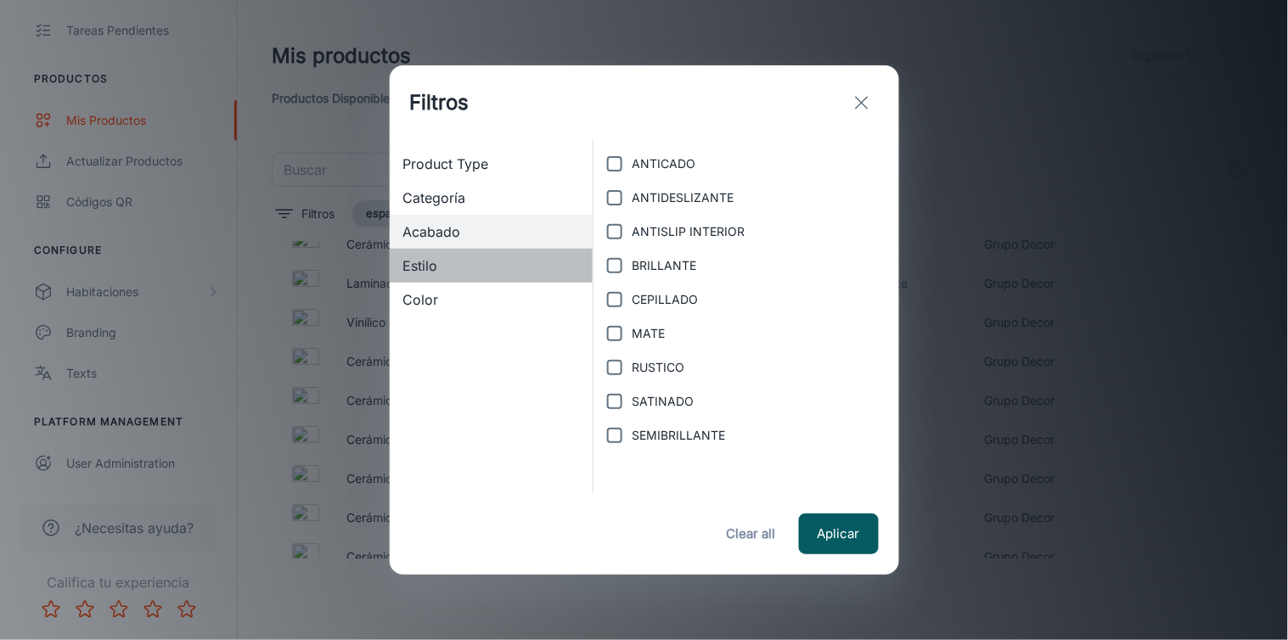
click at [413, 250] on div "Estilo" at bounding box center [492, 266] width 204 height 34
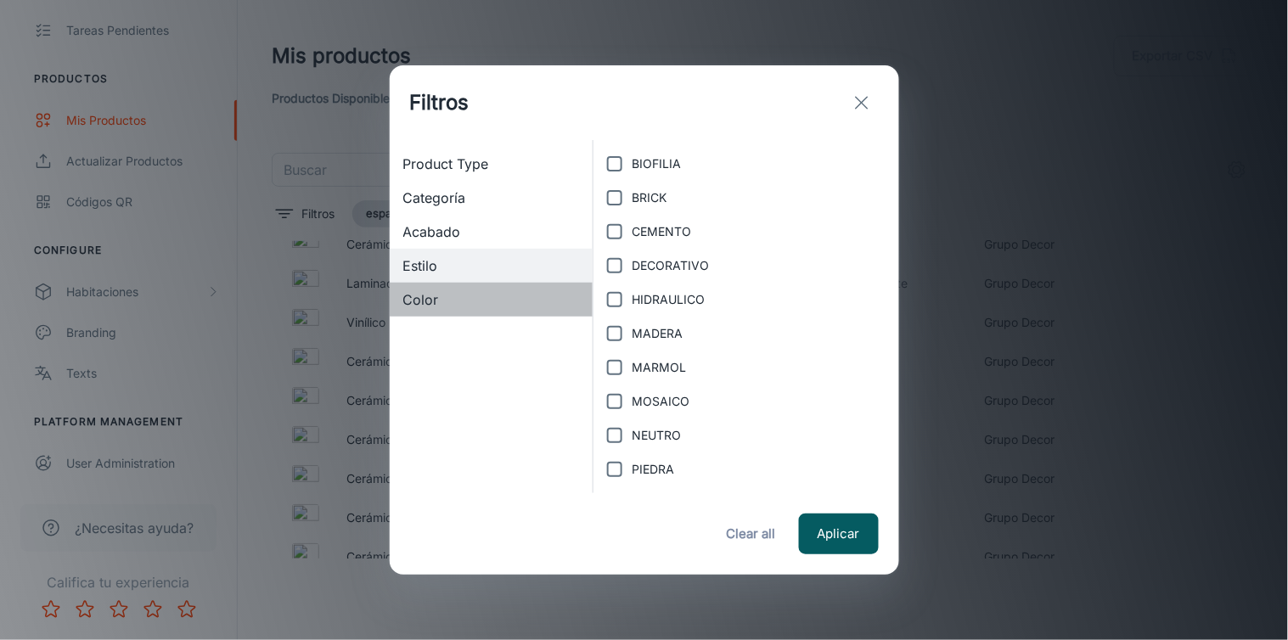
click at [414, 297] on span "Color" at bounding box center [491, 299] width 177 height 20
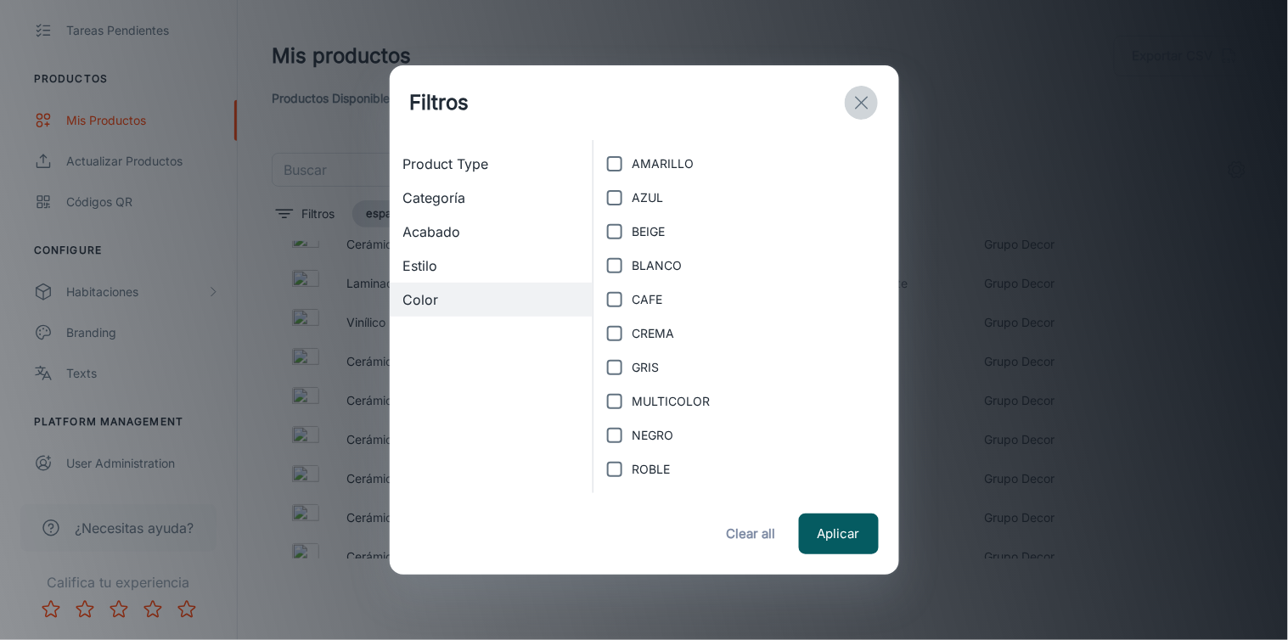
click at [871, 102] on icon "exit" at bounding box center [861, 103] width 20 height 20
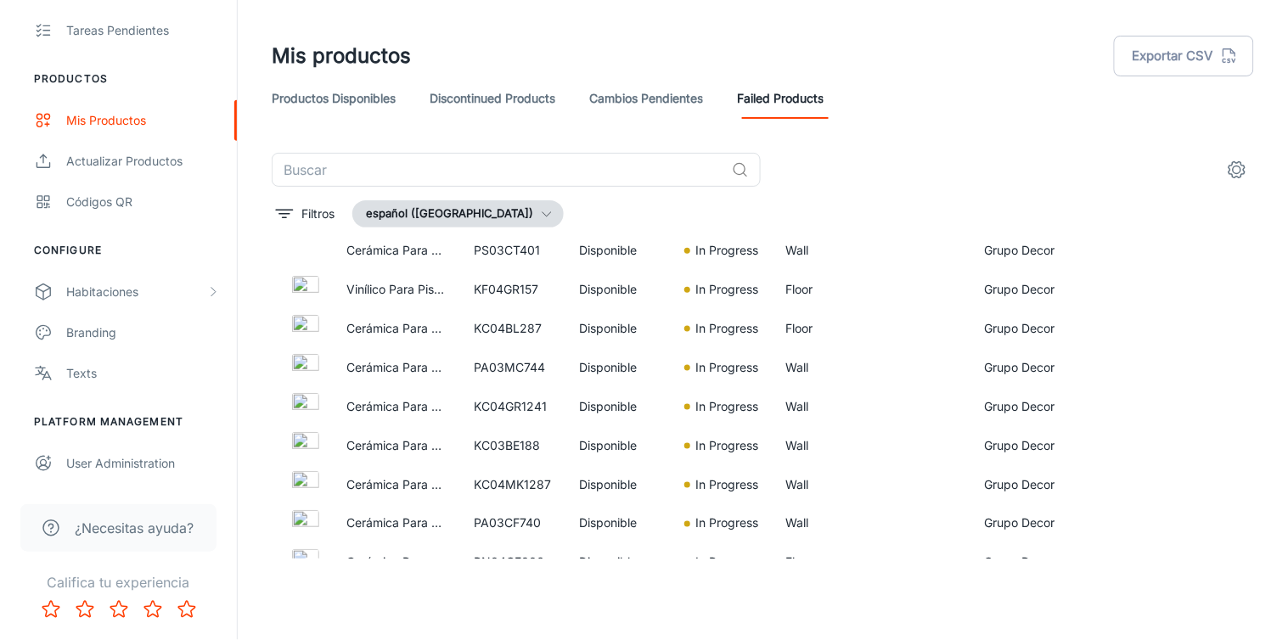
scroll to position [0, 0]
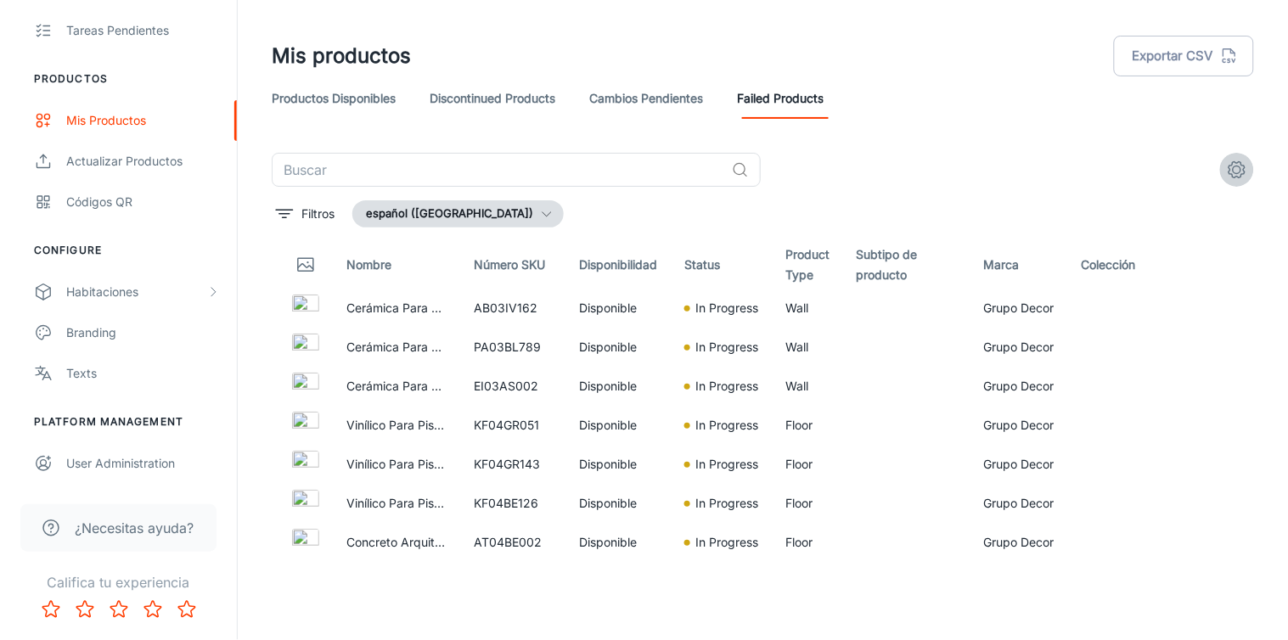
click at [1246, 177] on icon "settings" at bounding box center [1236, 170] width 20 height 20
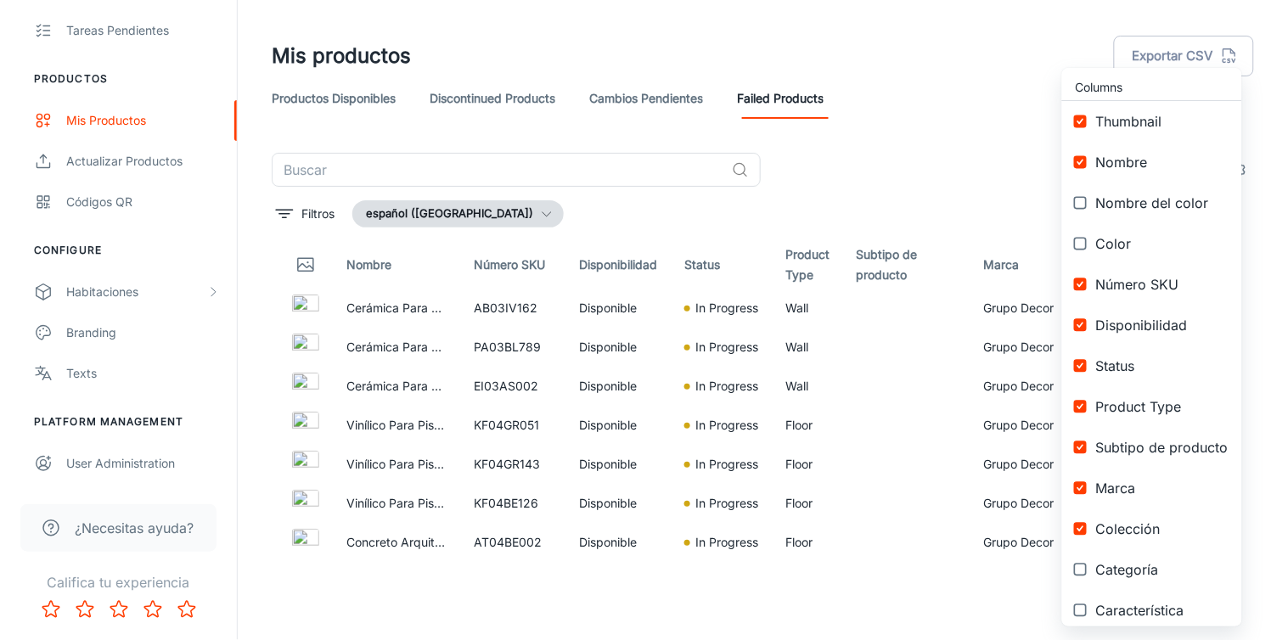
click at [1082, 476] on input "checkbox" at bounding box center [1080, 488] width 31 height 31
click at [1081, 487] on input "checkbox" at bounding box center [1080, 488] width 31 height 31
click at [1080, 482] on input "checkbox" at bounding box center [1080, 488] width 31 height 31
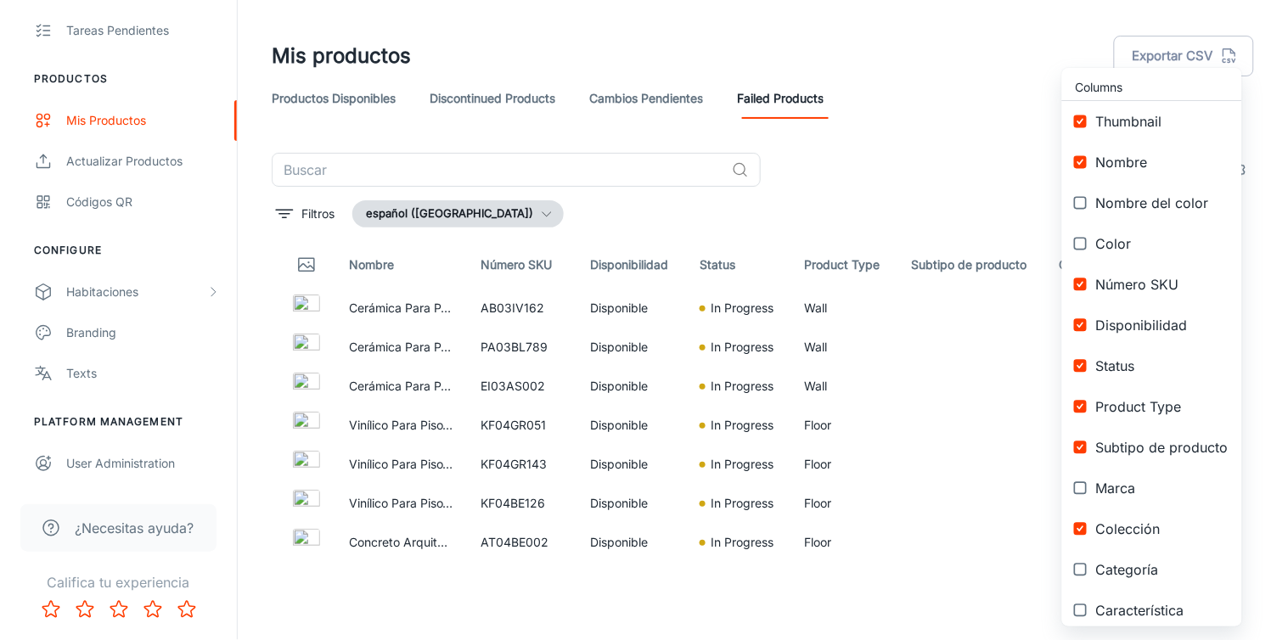
click at [1081, 490] on input "checkbox" at bounding box center [1080, 488] width 31 height 31
checkbox input "true"
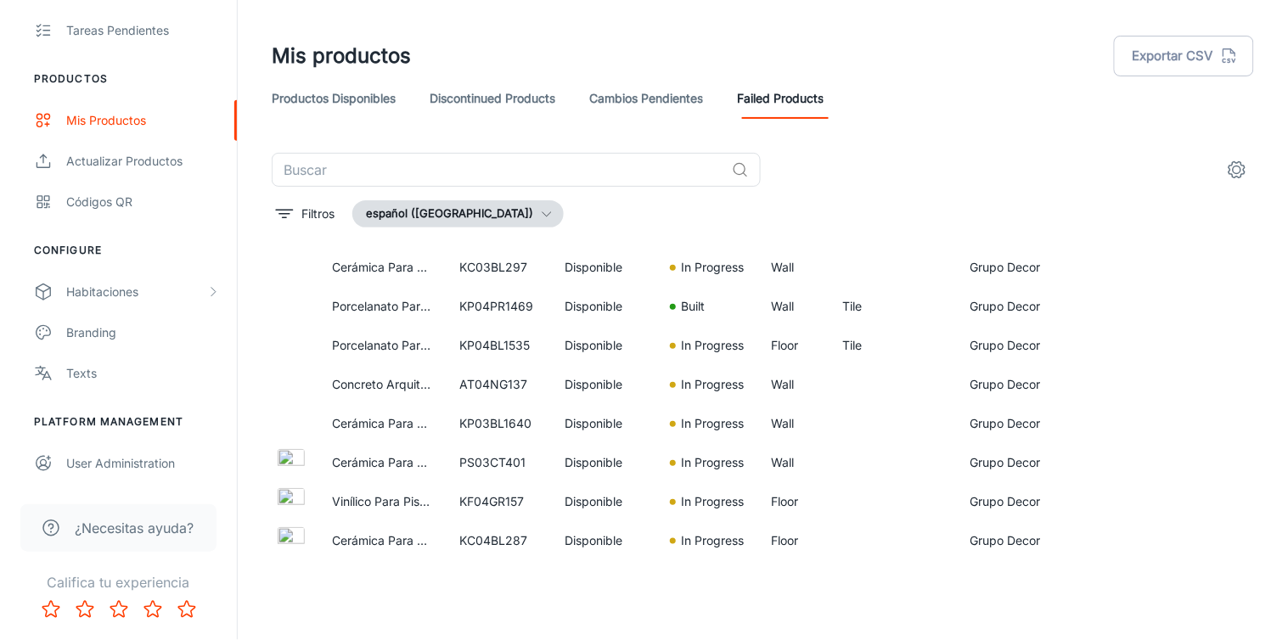
scroll to position [249, 31]
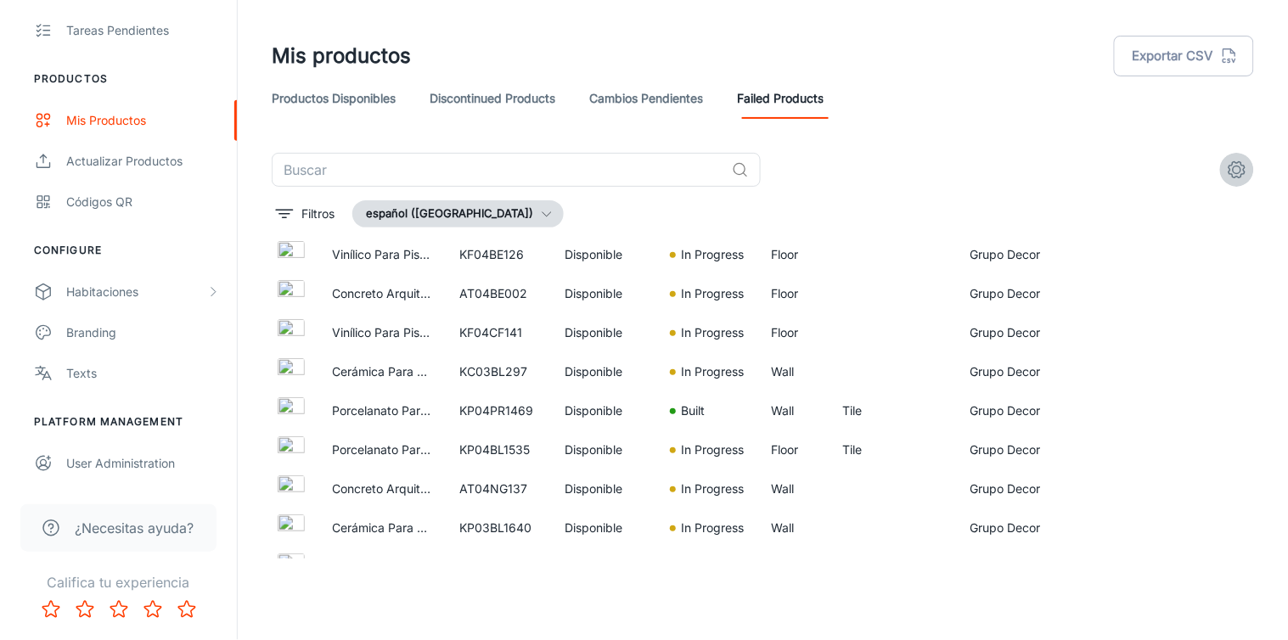
click at [1237, 170] on icon "settings" at bounding box center [1236, 170] width 20 height 20
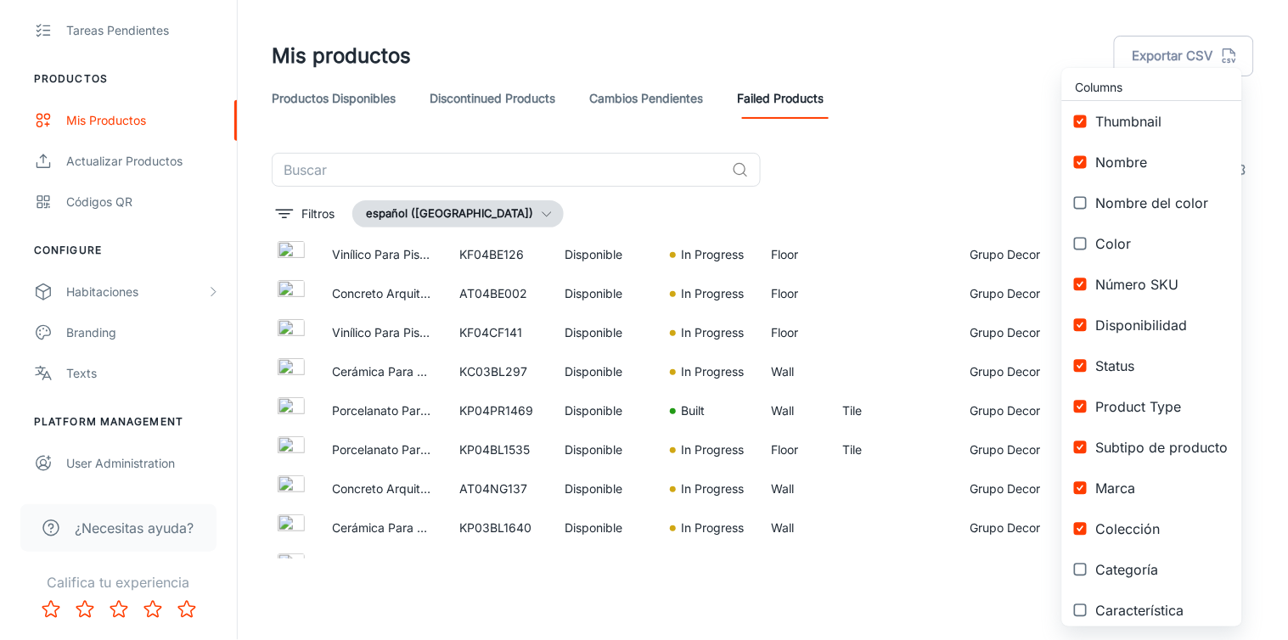
click at [1084, 489] on input "checkbox" at bounding box center [1080, 488] width 31 height 31
checkbox input "false"
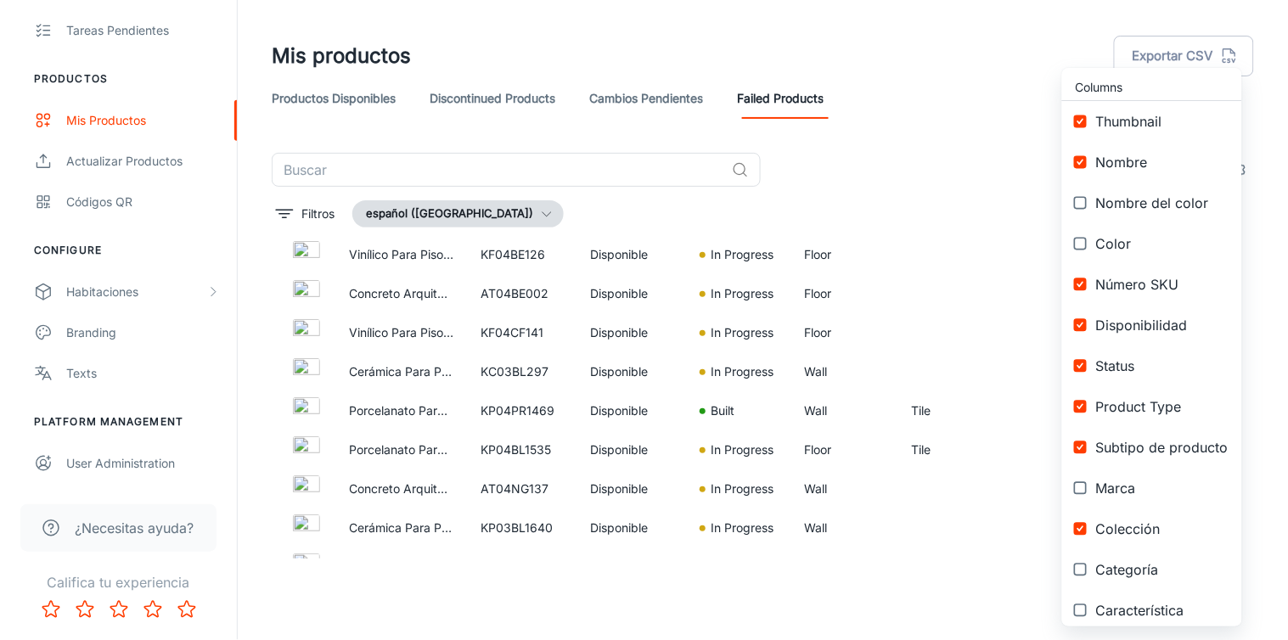
scroll to position [249, 0]
click at [1080, 528] on input "checkbox" at bounding box center [1080, 529] width 31 height 31
checkbox input "false"
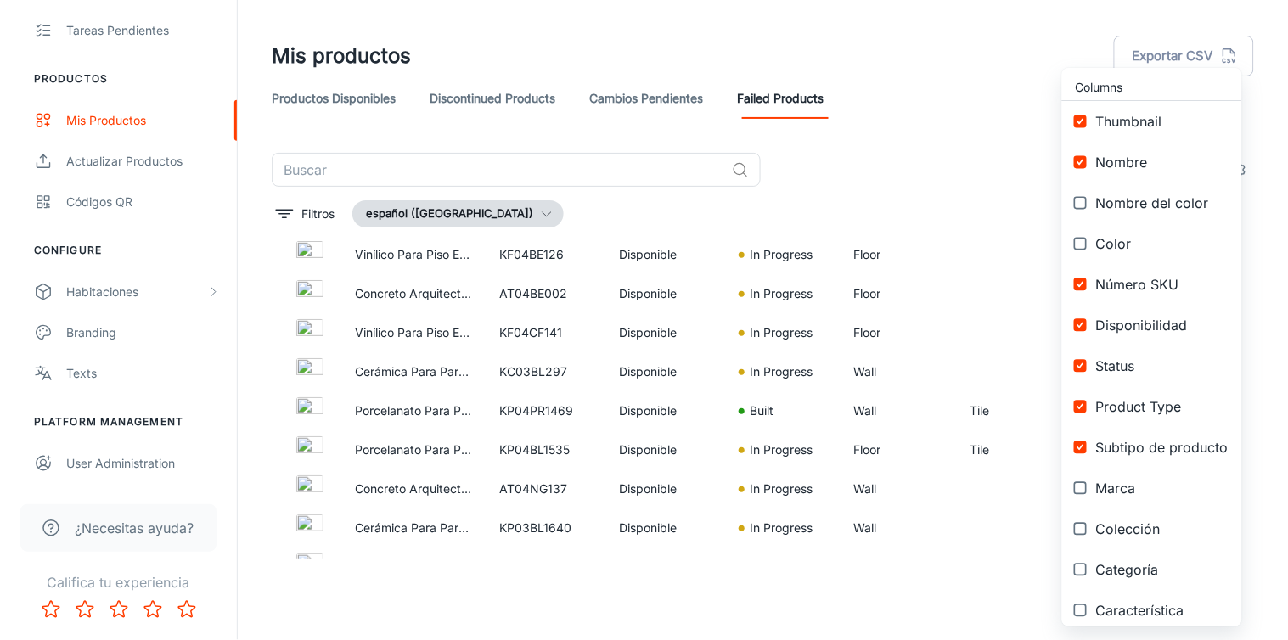
click at [1083, 447] on input "checkbox" at bounding box center [1080, 447] width 31 height 31
checkbox input "false"
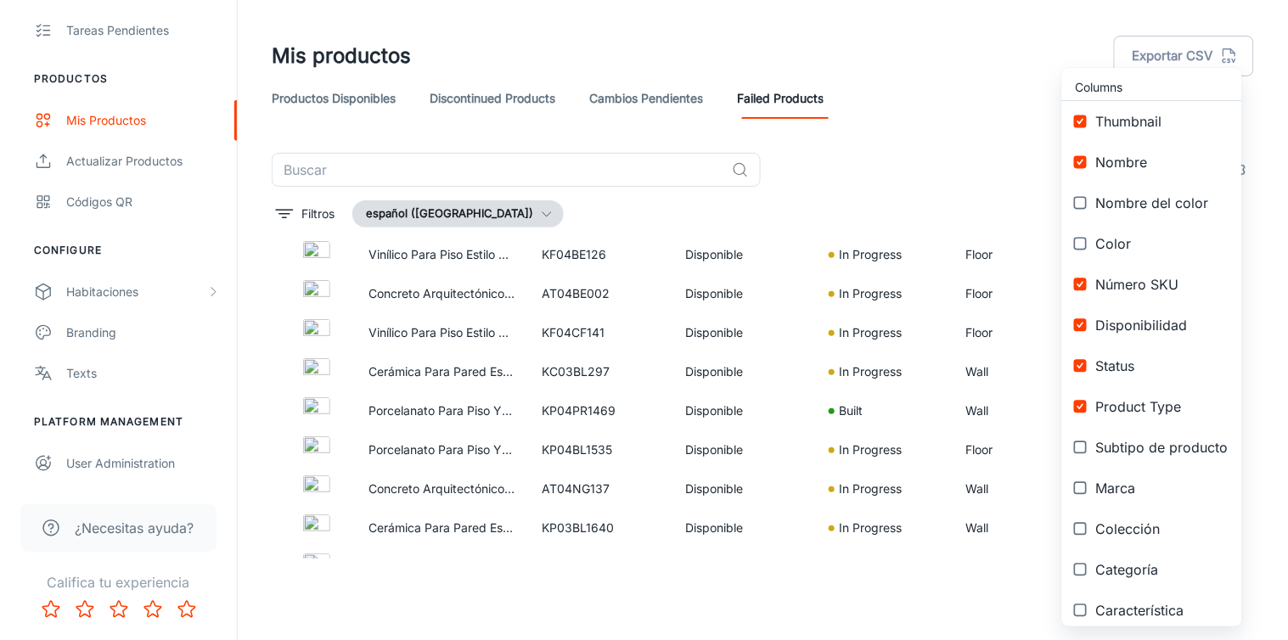
click at [1081, 120] on input "checkbox" at bounding box center [1080, 121] width 31 height 31
checkbox input "false"
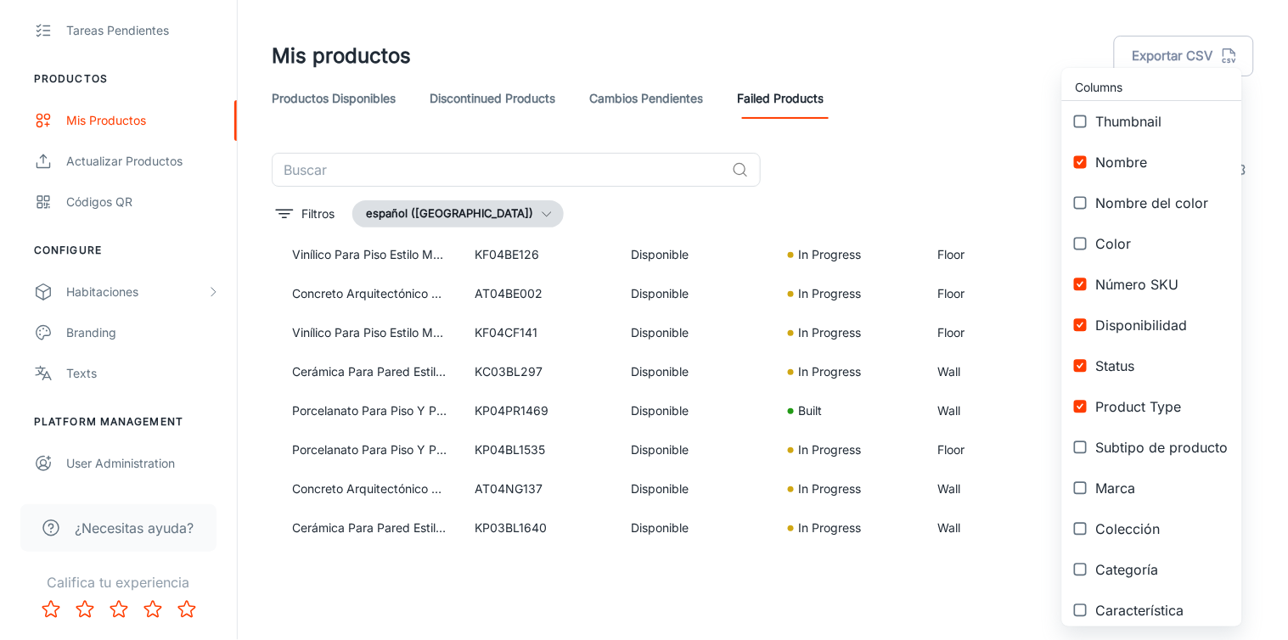
click at [1085, 159] on input "checkbox" at bounding box center [1080, 162] width 31 height 31
checkbox input "false"
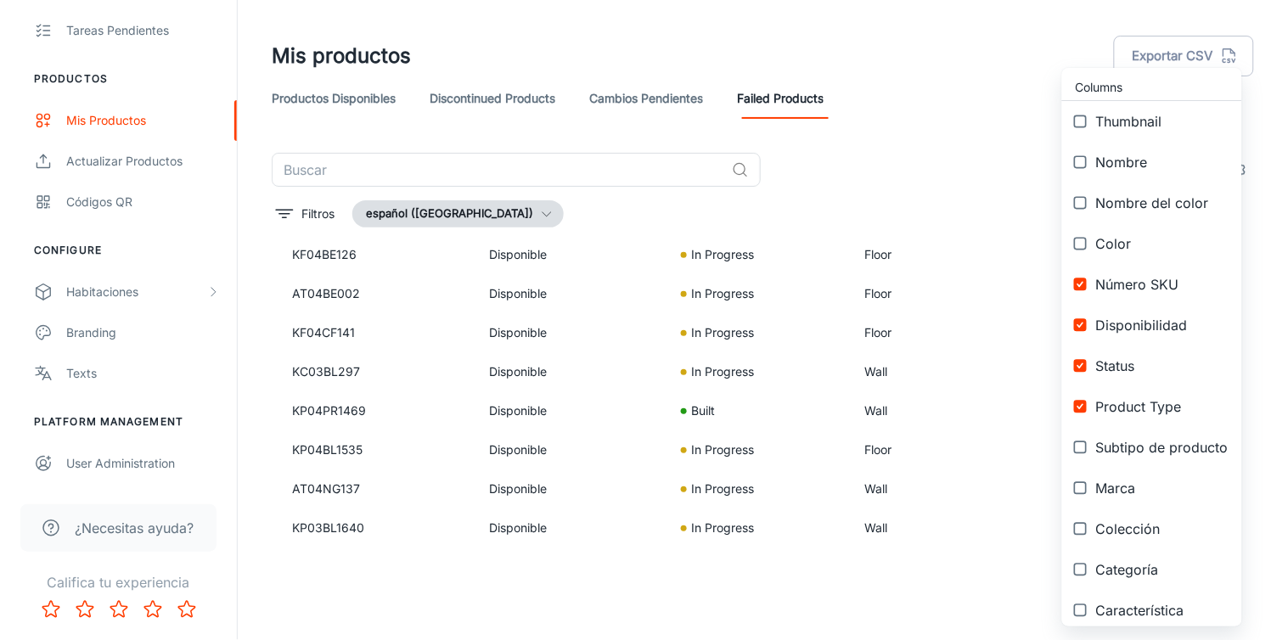
click at [1024, 61] on div at bounding box center [644, 320] width 1288 height 640
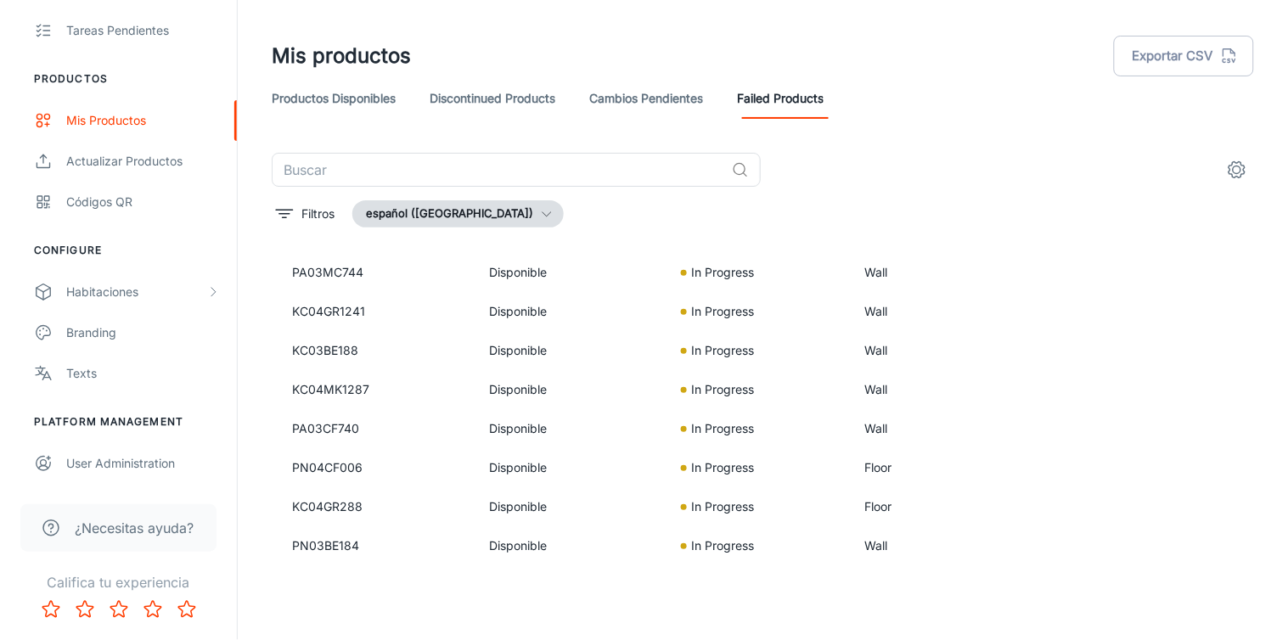
scroll to position [0, 0]
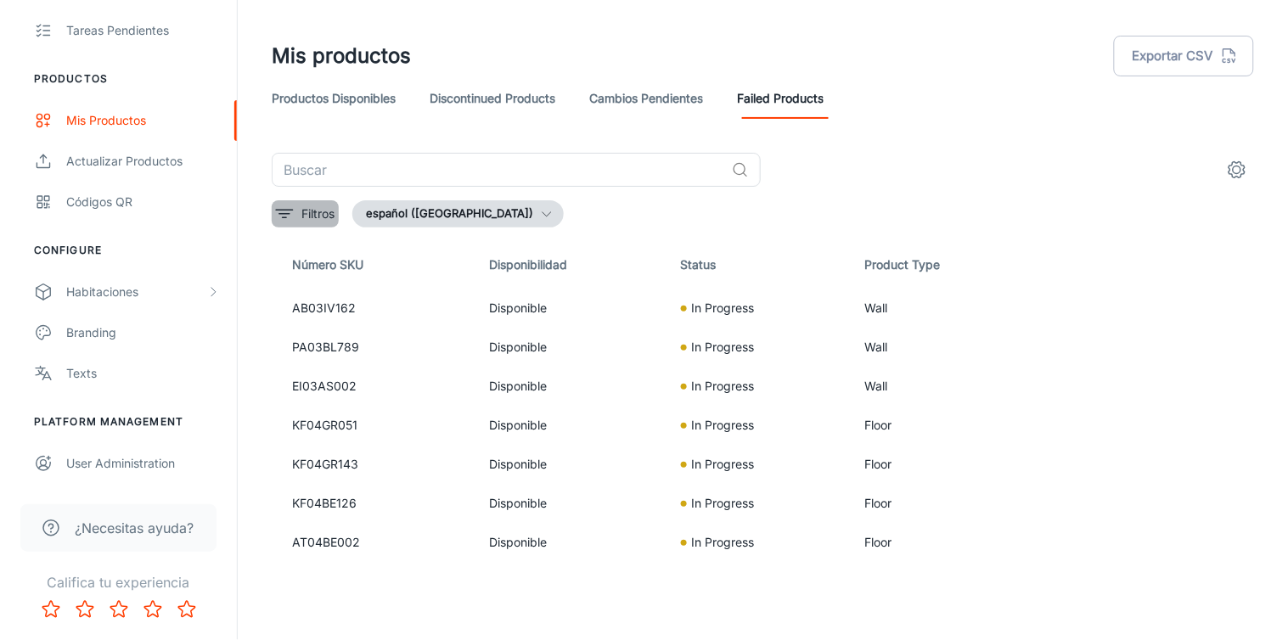
click at [306, 205] on p "Filtros" at bounding box center [317, 214] width 33 height 19
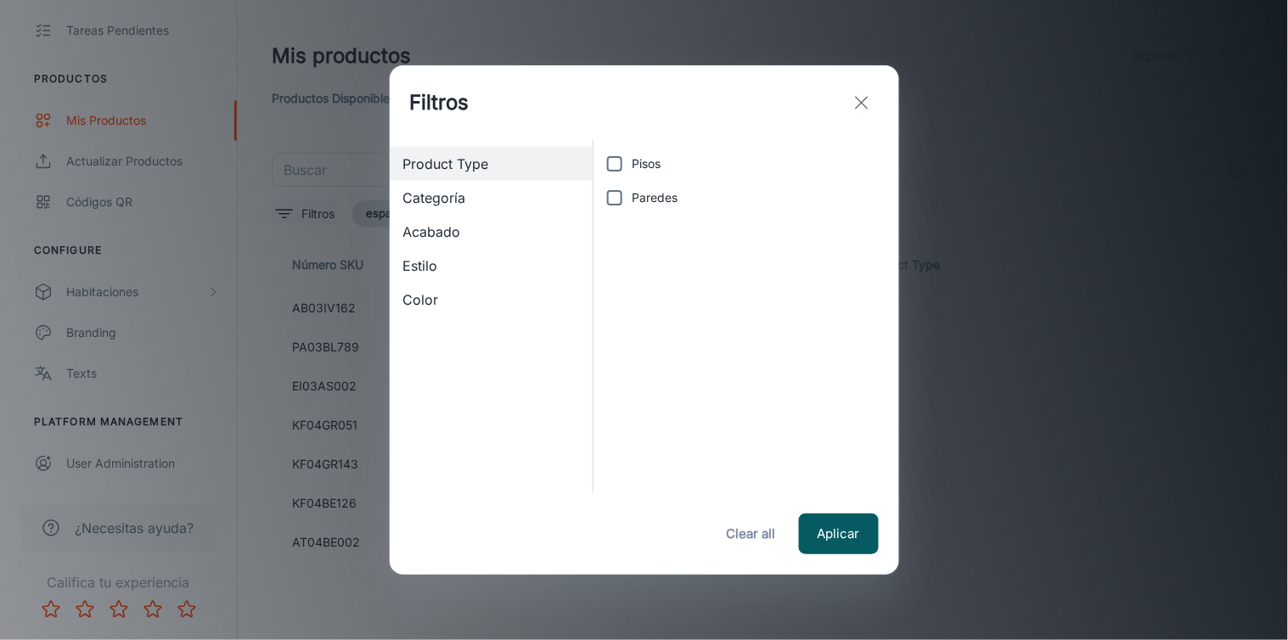
click at [306, 204] on div "Filtros Product Type Categoría Acabado Estilo Color Pisos Paredes Aplicar Clear…" at bounding box center [644, 320] width 1288 height 640
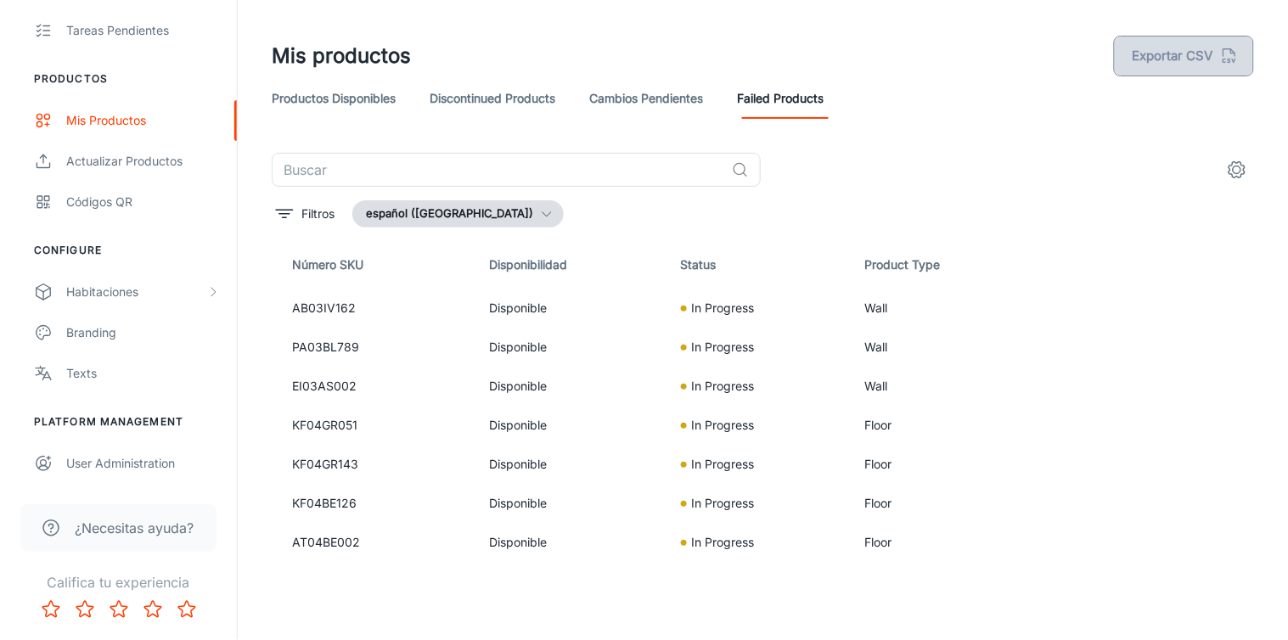
click at [1200, 65] on button "Exportar CSV" at bounding box center [1184, 56] width 140 height 41
click at [704, 274] on th "Status" at bounding box center [758, 265] width 183 height 48
click at [690, 258] on th "Status" at bounding box center [758, 265] width 183 height 48
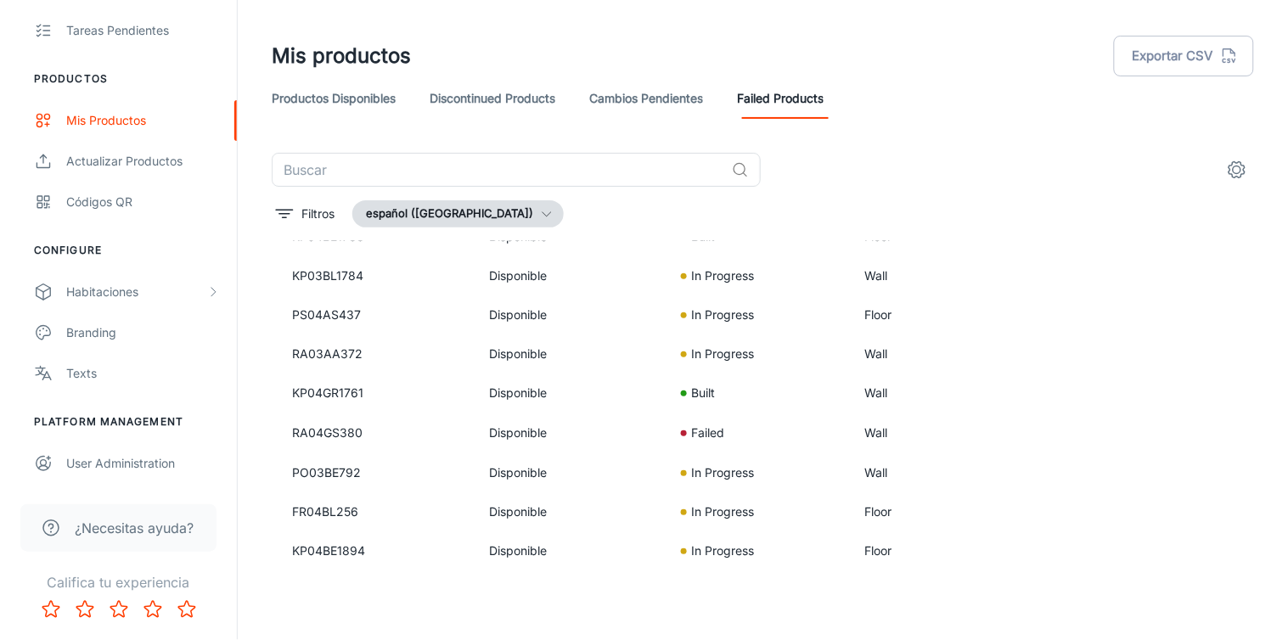
scroll to position [1320, 0]
click at [704, 425] on p "Failed" at bounding box center [708, 433] width 33 height 19
click at [1190, 434] on button "Details" at bounding box center [1210, 433] width 68 height 31
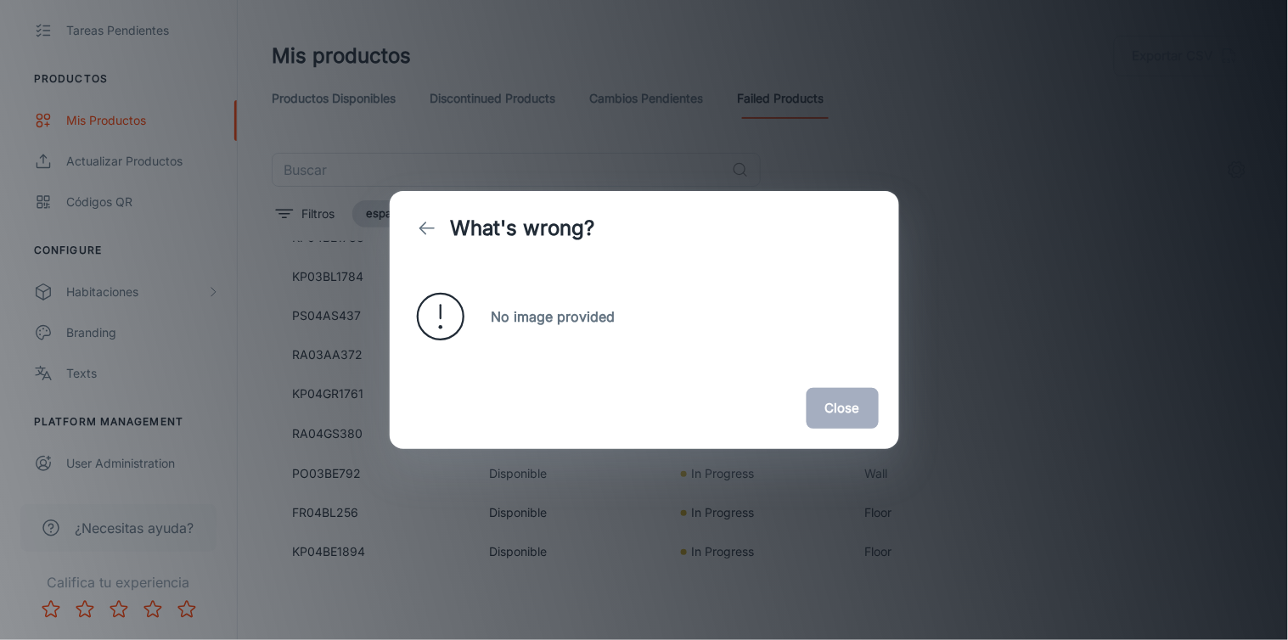
click at [825, 418] on button "Close" at bounding box center [842, 408] width 72 height 41
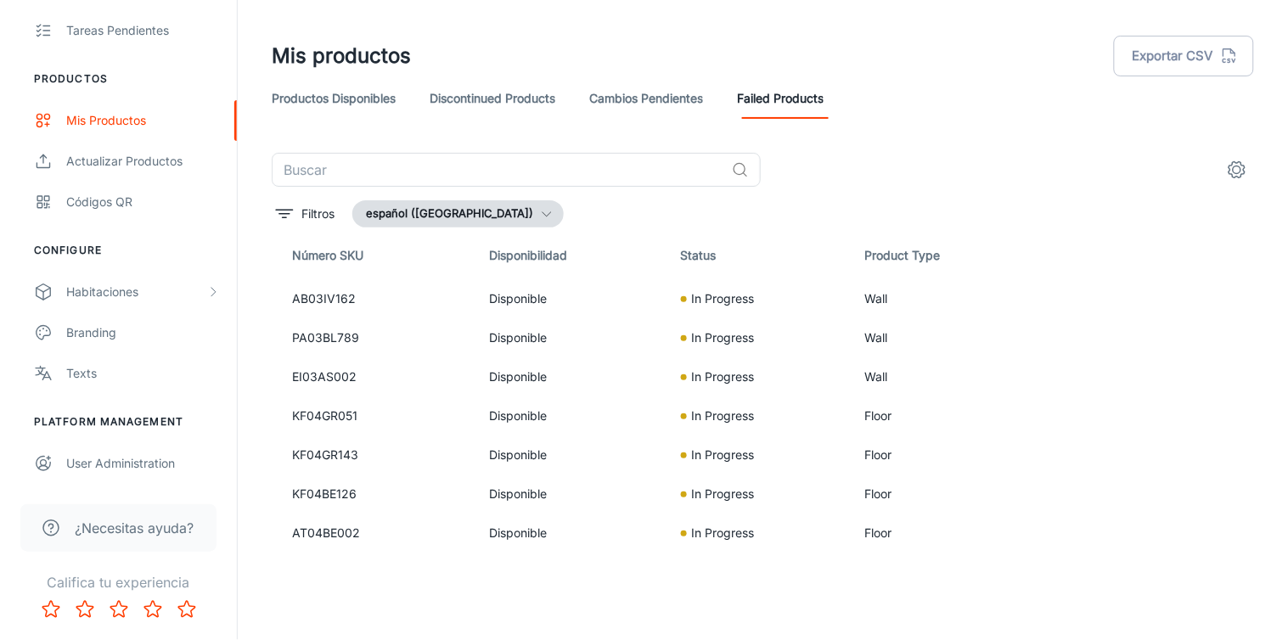
scroll to position [0, 0]
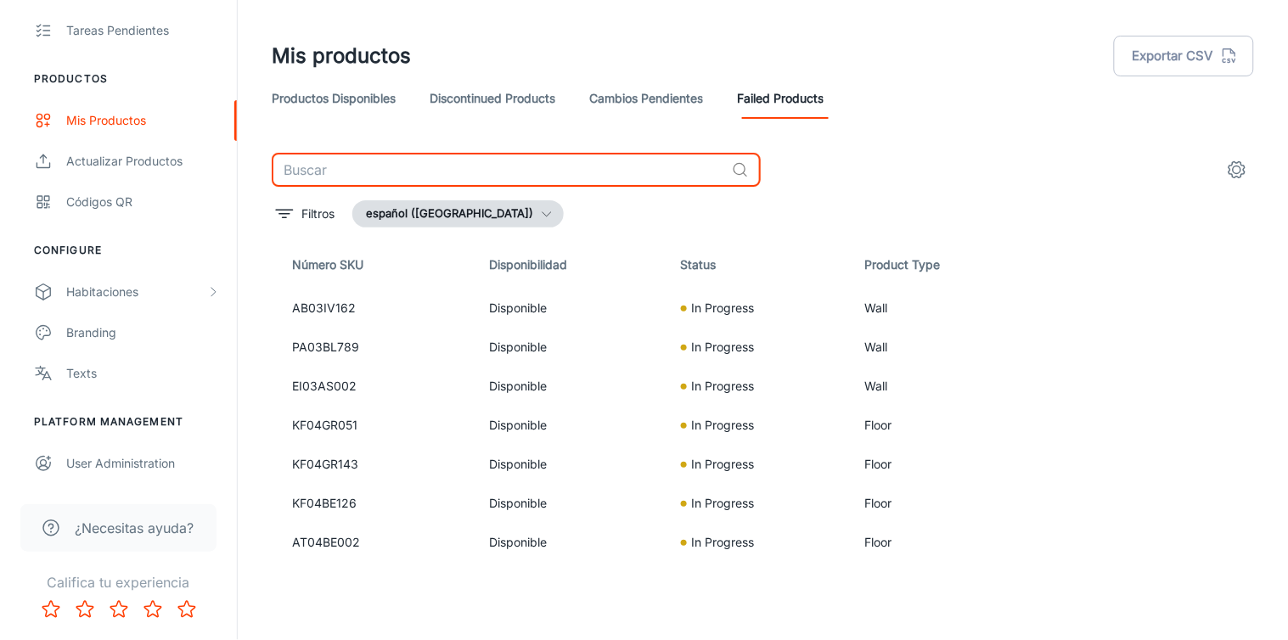
click at [353, 184] on input "text" at bounding box center [498, 170] width 453 height 34
paste input "AP04BL039"
type input "AP04BL039"
